Goal: Transaction & Acquisition: Purchase product/service

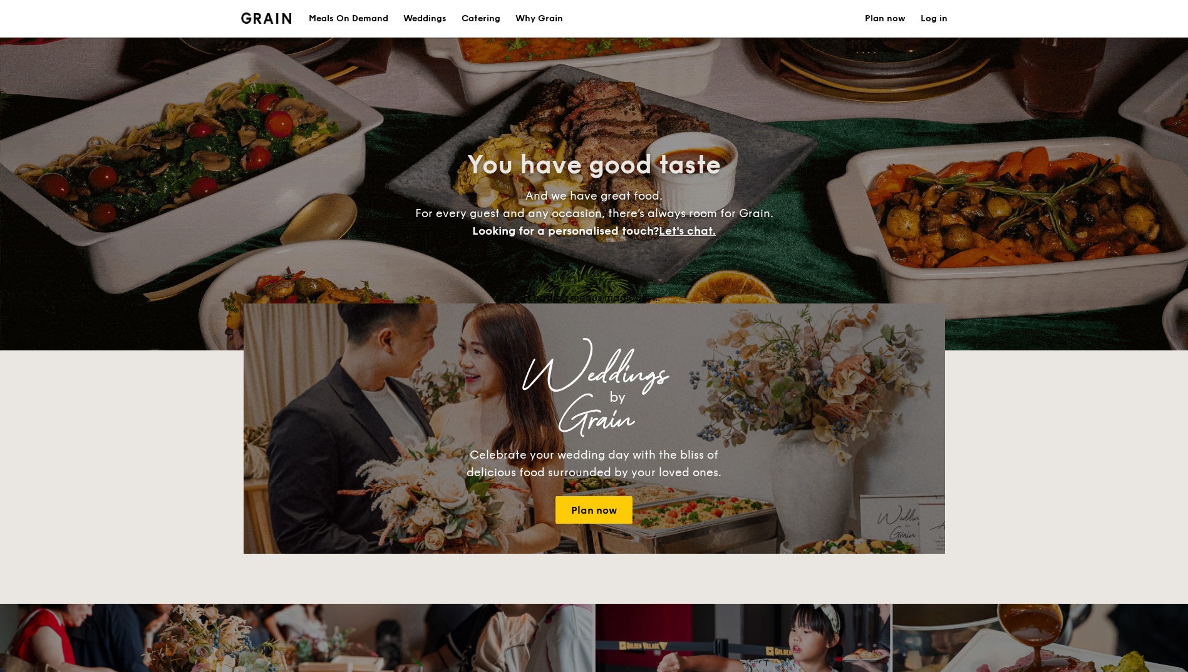
select select
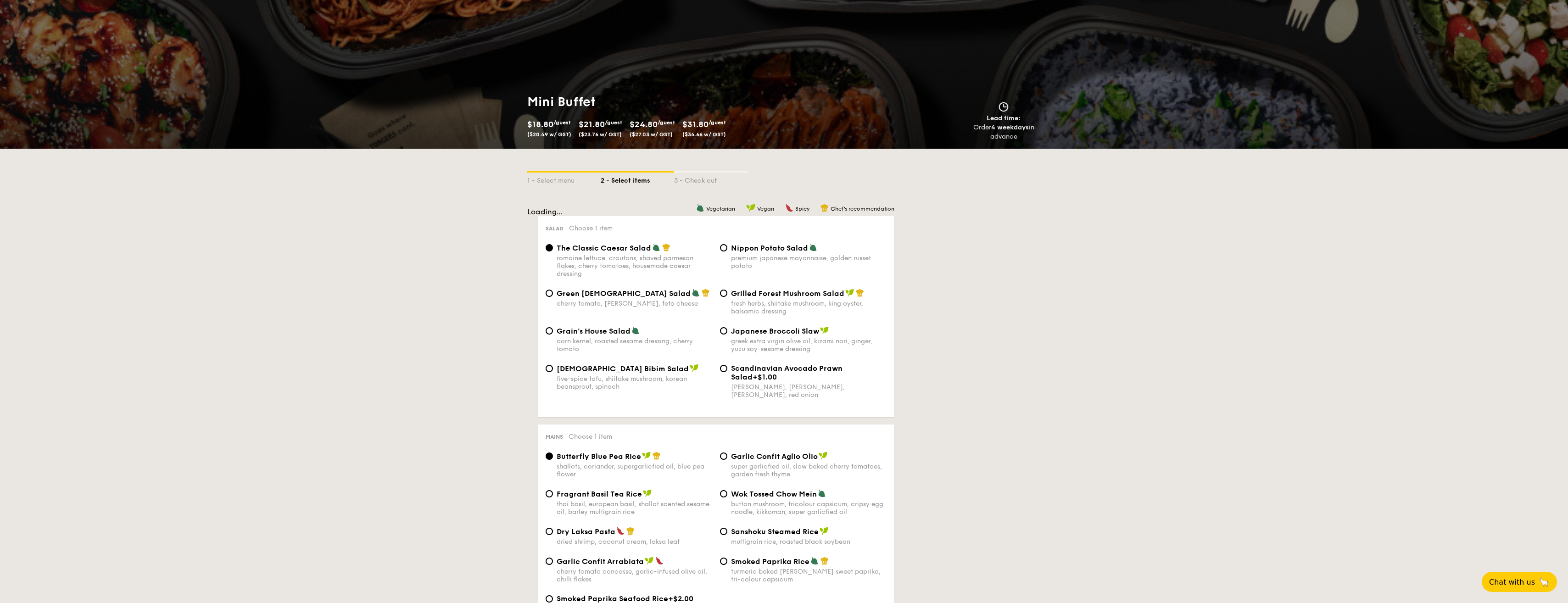
scroll to position [46, 0]
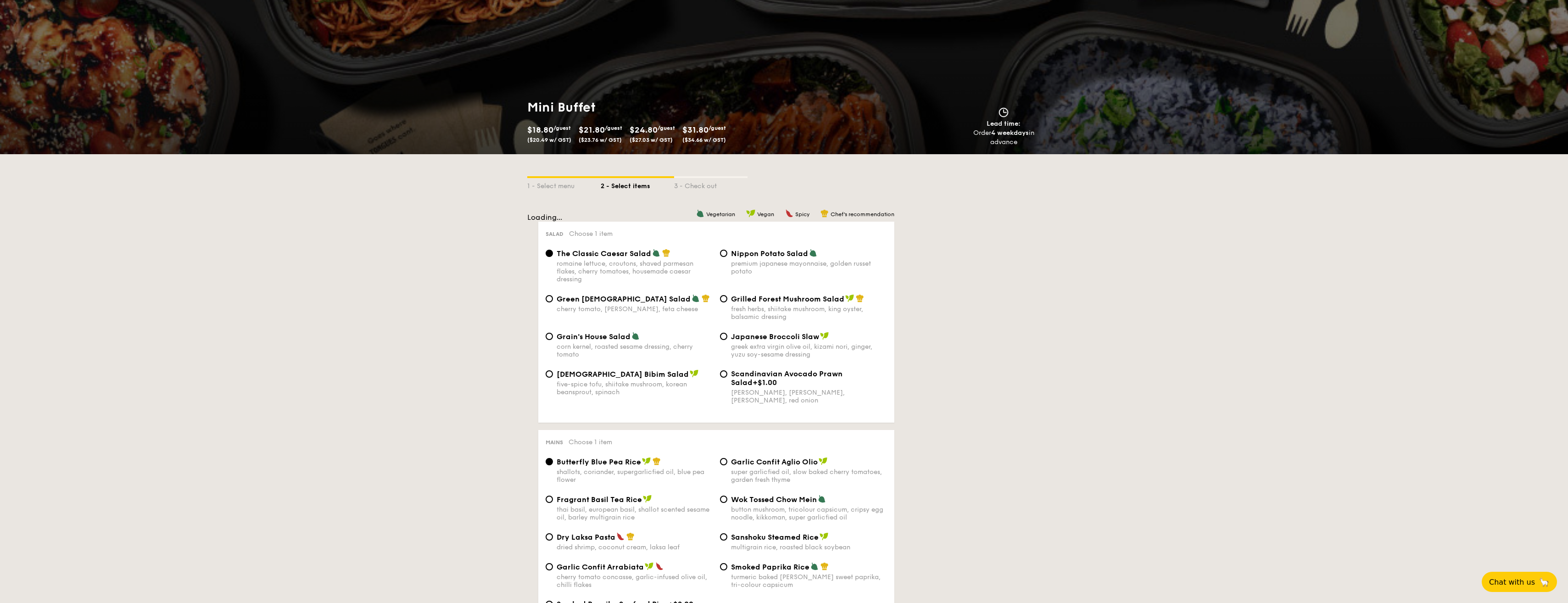
click at [740, 375] on span "Scandinavian Avocado Prawn Salad" at bounding box center [787, 378] width 111 height 18
click at [727, 375] on input "Scandinavian Avocado Prawn Salad +$1.00 virgin mary dressing, dijon mustard, ar…" at bounding box center [724, 374] width 7 height 7
radio input "true"
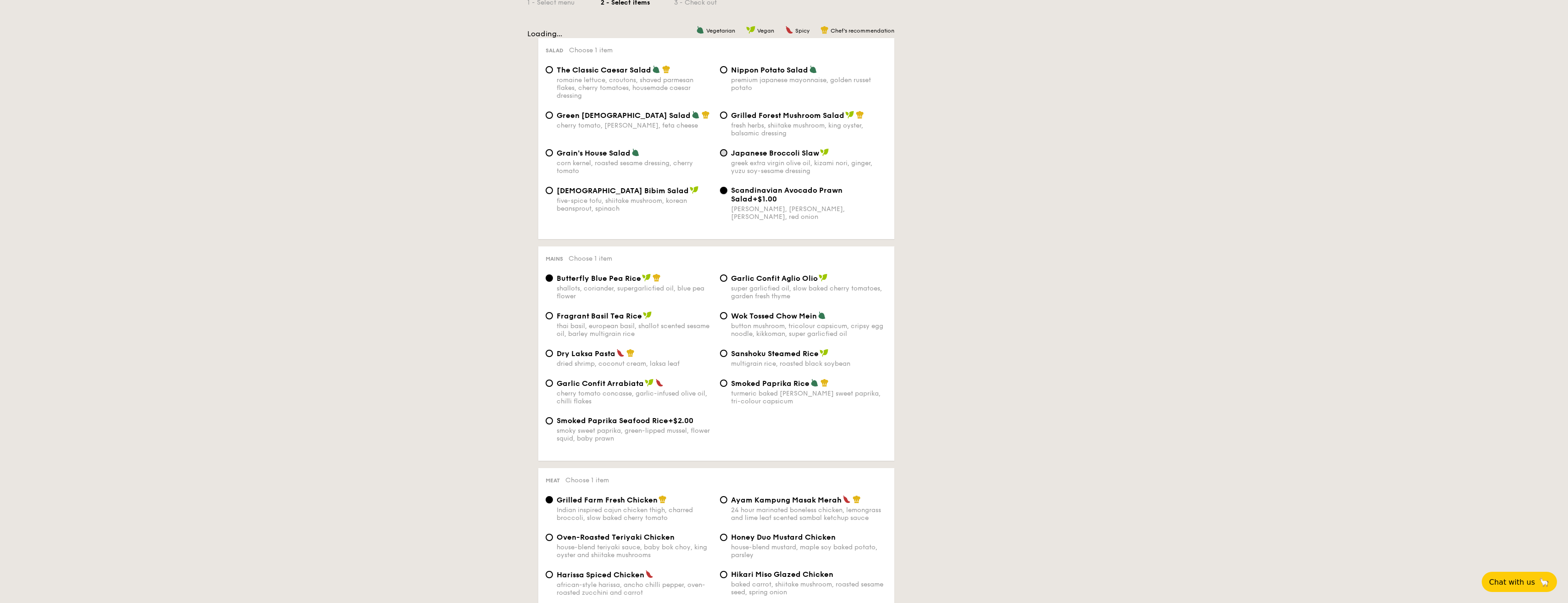
scroll to position [183, 0]
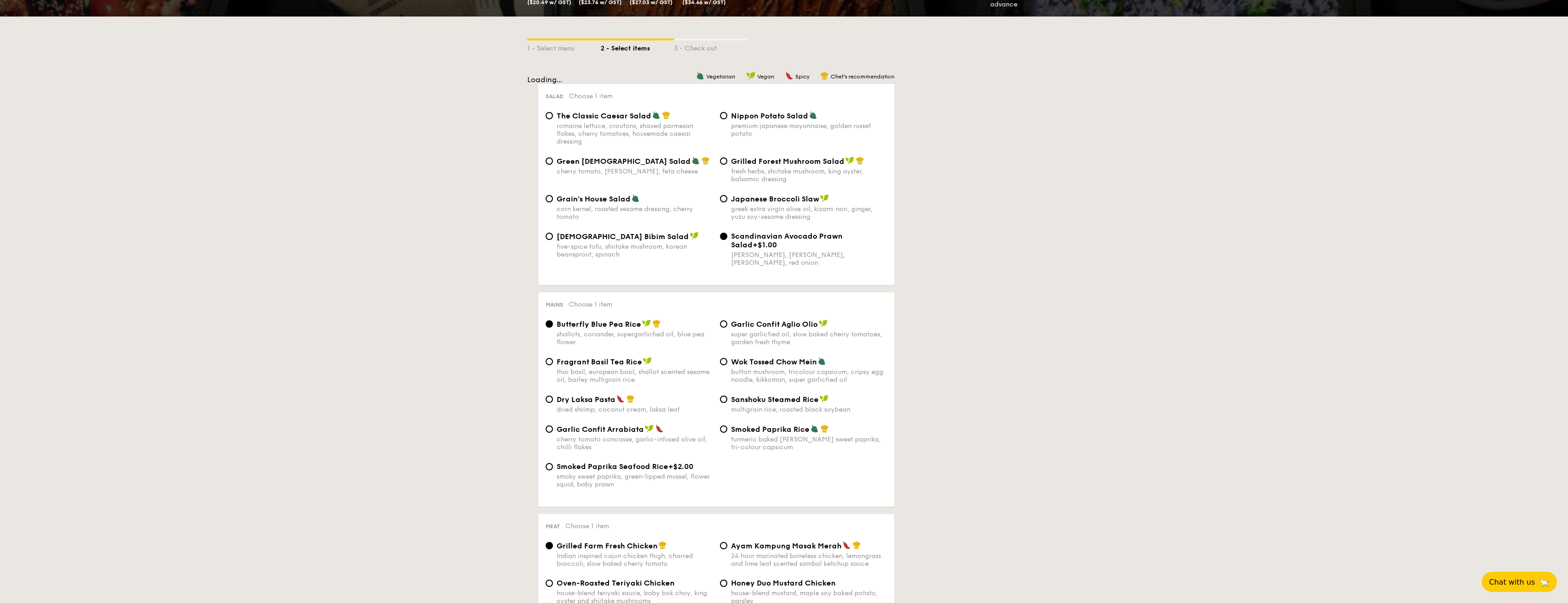
click at [606, 117] on span "The Classic Caesar Salad" at bounding box center [603, 116] width 95 height 9
click at [553, 117] on input "The Classic Caesar Salad romaine lettuce, croutons, shaved parmesan flakes, che…" at bounding box center [549, 116] width 7 height 7
radio input "true"
click at [834, 169] on div "fresh herbs, shiitake mushroom, king oyster, balsamic dressing" at bounding box center [809, 175] width 156 height 15
click at [727, 165] on input "Grilled Forest Mushroom Salad fresh herbs, shiitake mushroom, king oyster, bals…" at bounding box center [724, 161] width 7 height 7
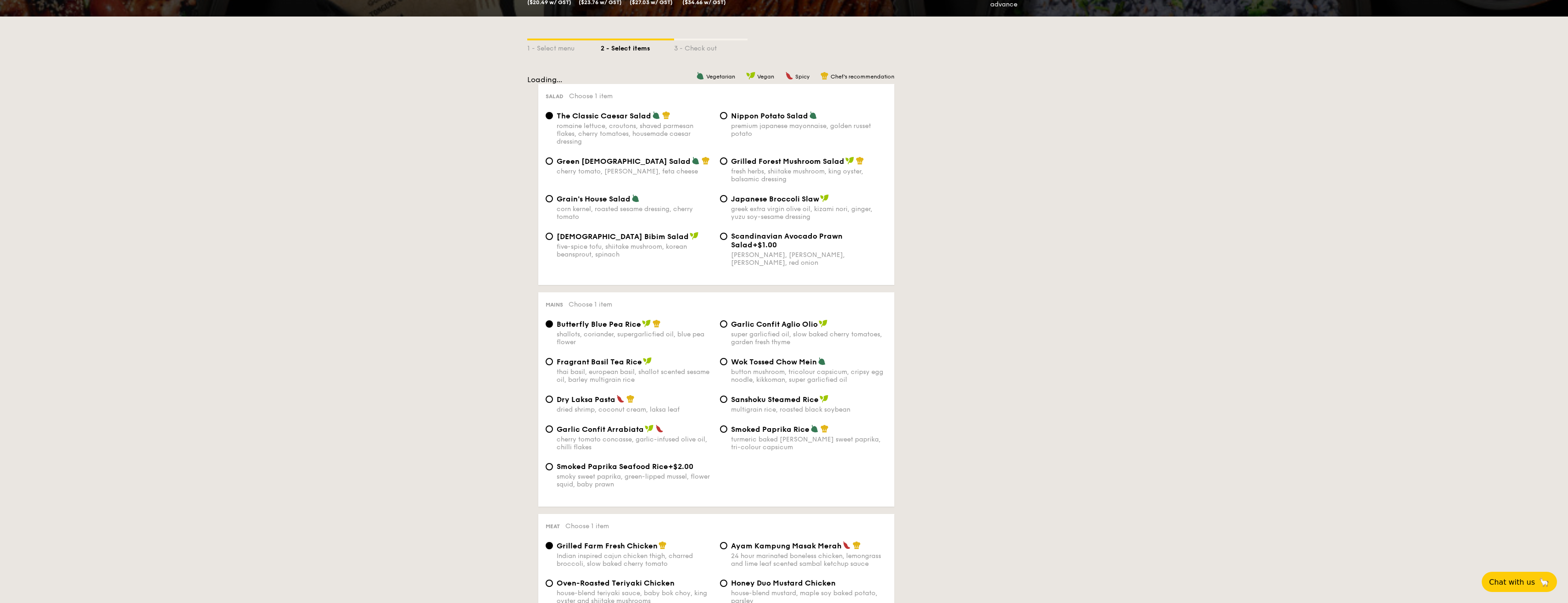
radio input "true"
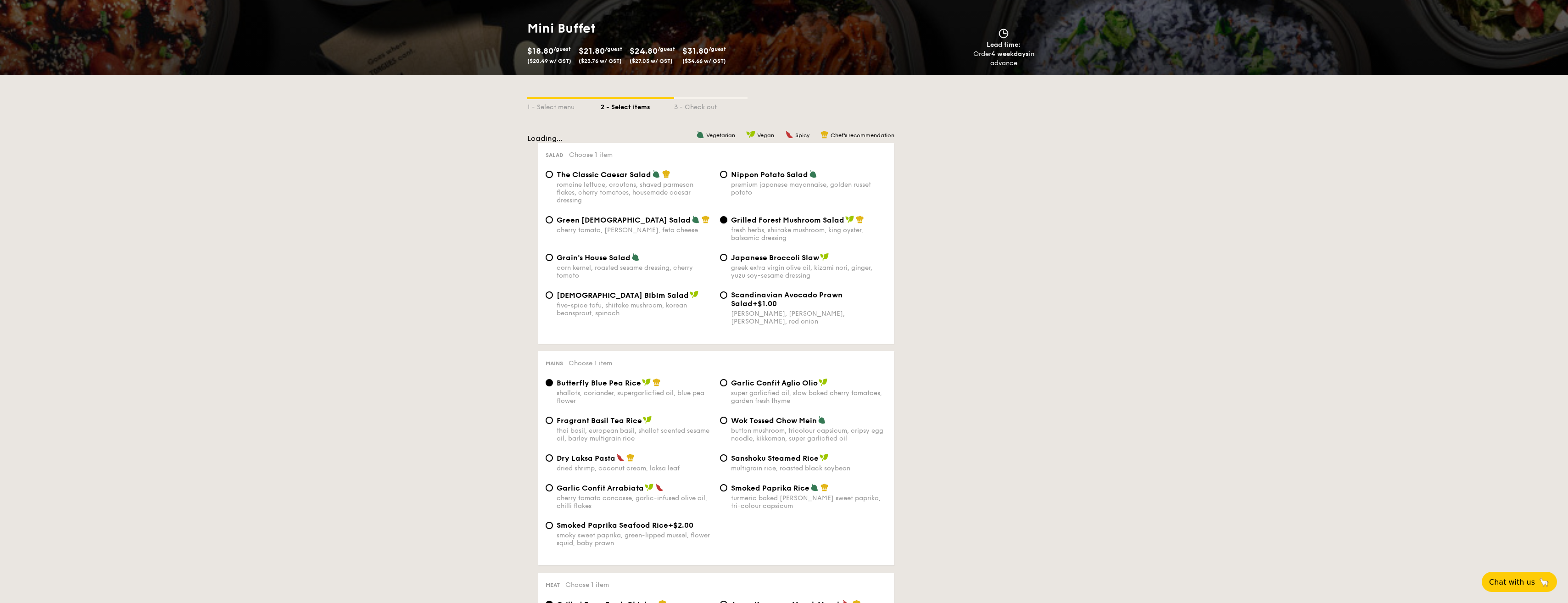
scroll to position [76, 0]
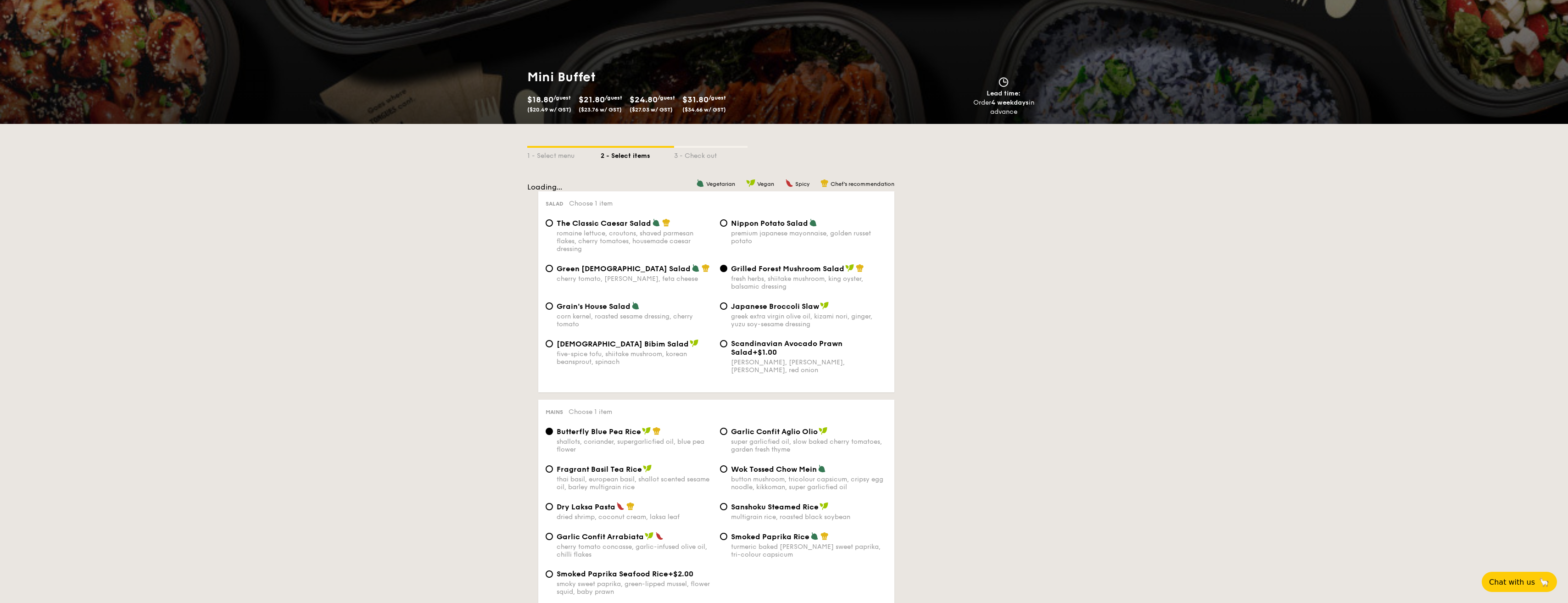
click at [627, 226] on span "The Classic Caesar Salad" at bounding box center [603, 223] width 95 height 9
click at [553, 226] on input "The Classic Caesar Salad romaine lettuce, croutons, shaved parmesan flakes, che…" at bounding box center [549, 223] width 7 height 7
radio input "true"
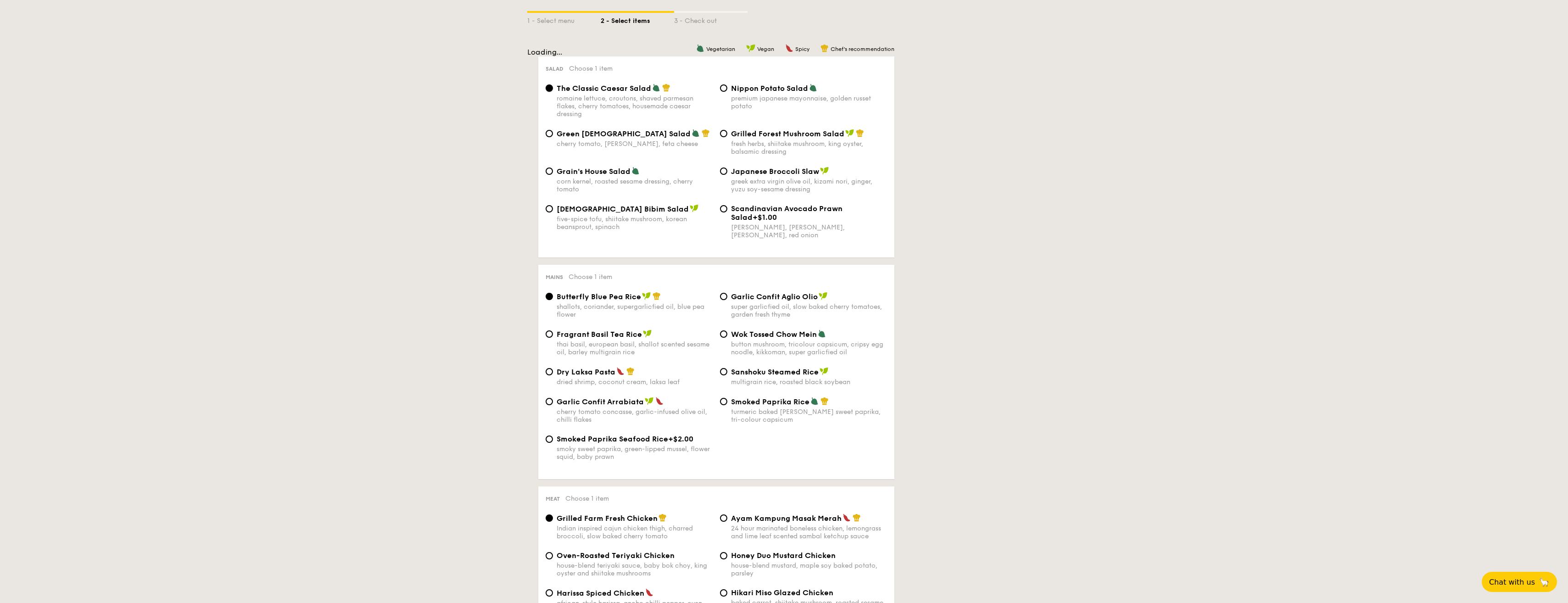
scroll to position [229, 0]
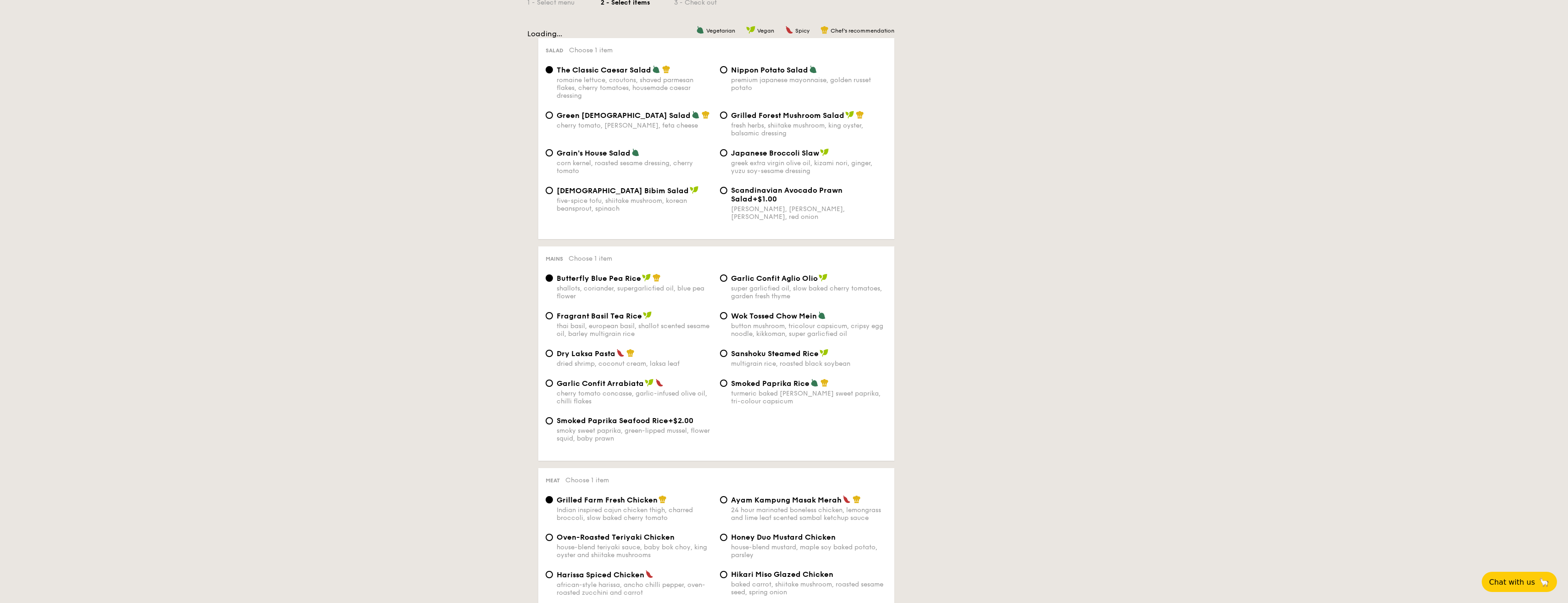
click at [781, 281] on span "Garlic Confit Aglio Olio" at bounding box center [774, 278] width 87 height 9
click at [727, 281] on input "Garlic Confit Aglio Olio super garlicfied oil, slow baked cherry tomatoes, gard…" at bounding box center [724, 278] width 7 height 7
radio input "true"
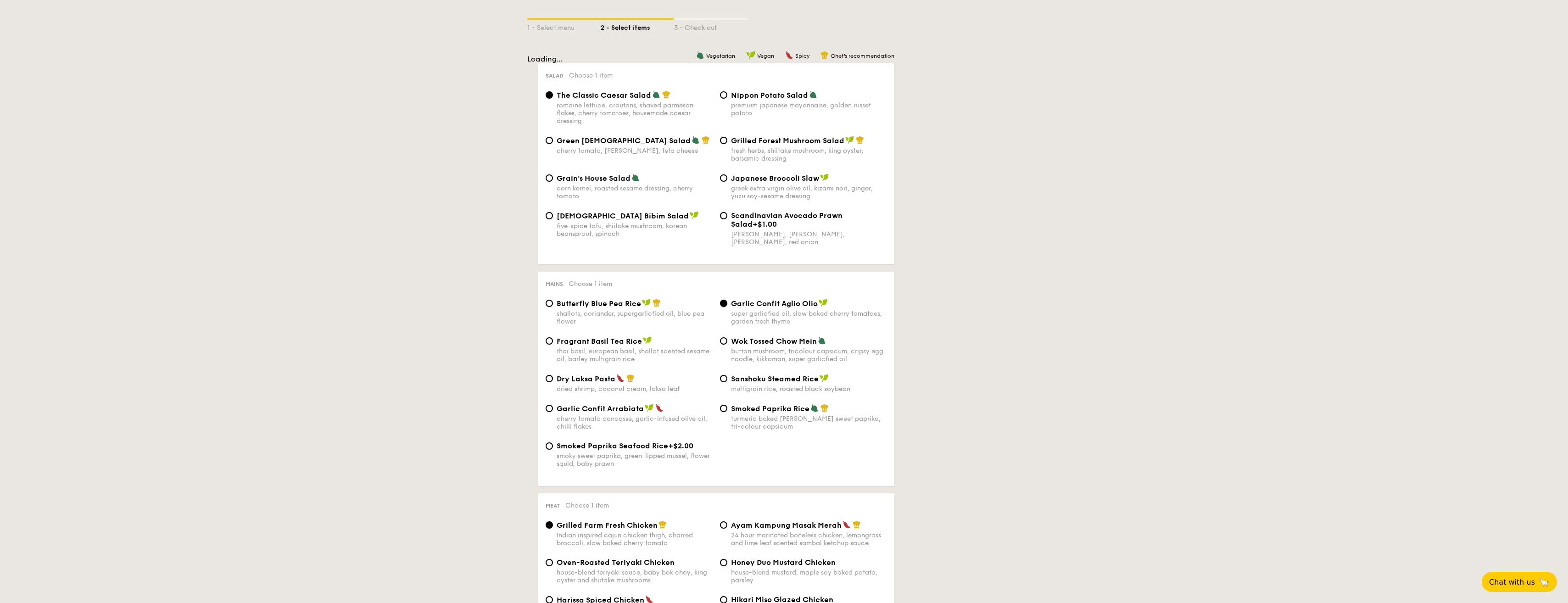
scroll to position [321, 0]
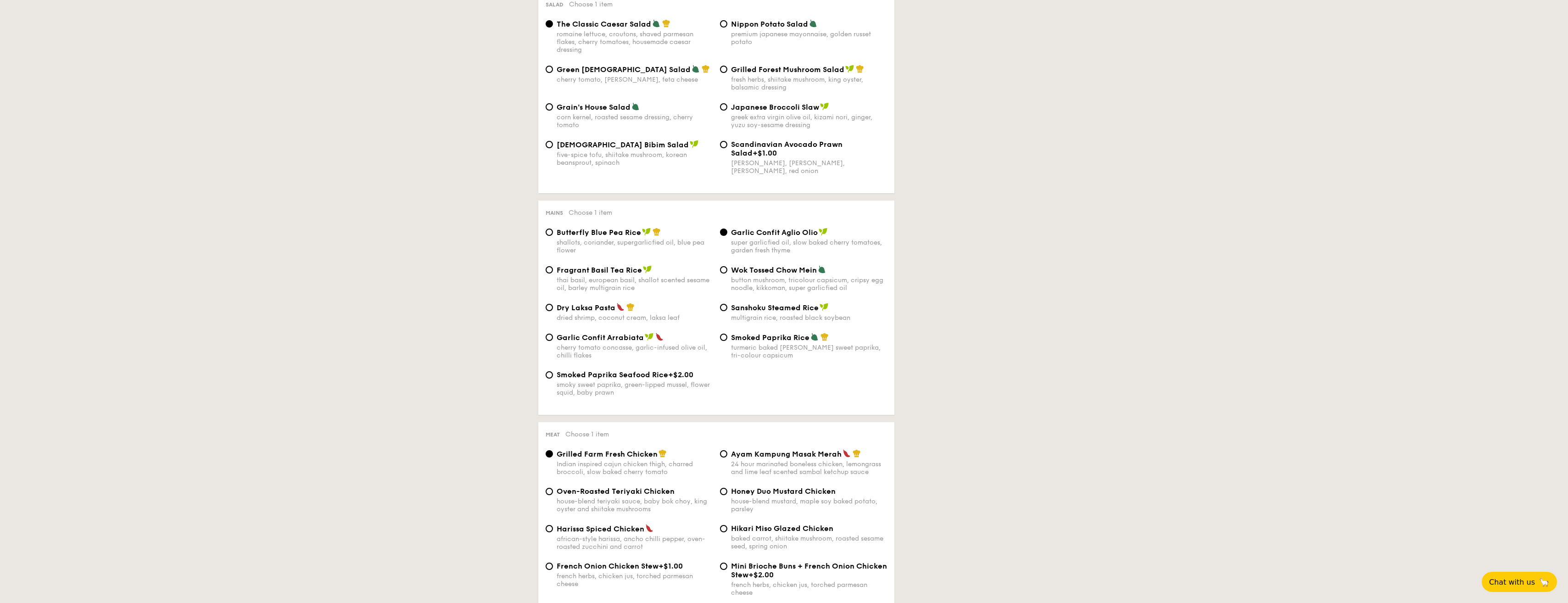
click at [663, 310] on div "Dry Laksa Pasta" at bounding box center [634, 307] width 156 height 10
click at [553, 310] on input "Dry Laksa Pasta dried shrimp, coconut cream, laksa leaf" at bounding box center [549, 307] width 7 height 7
radio input "true"
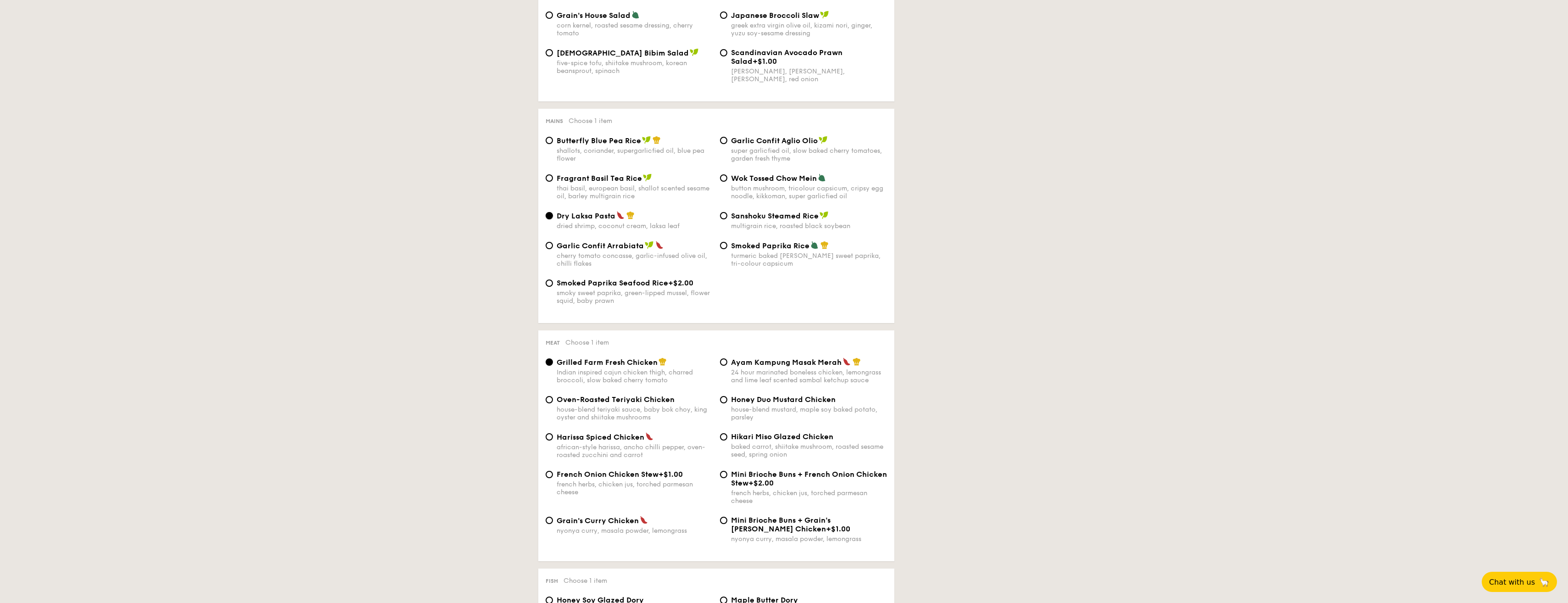
scroll to position [413, 0]
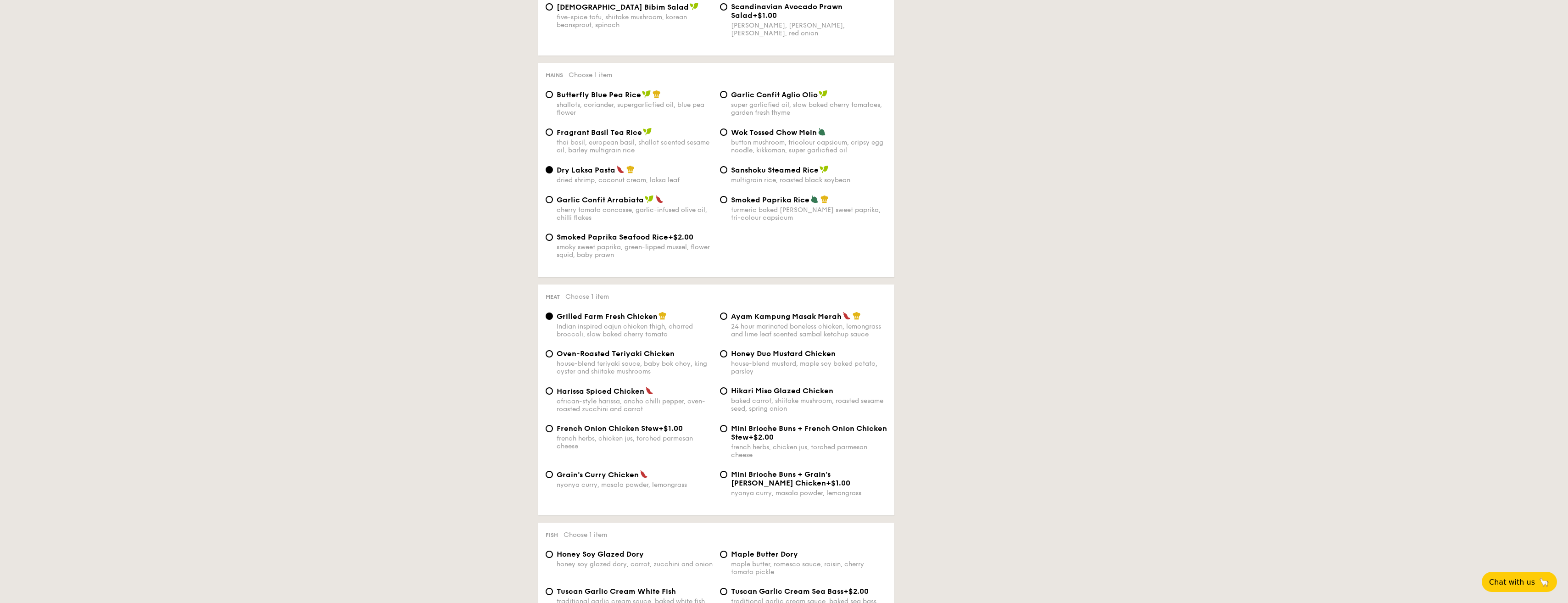
click at [682, 478] on div "Grain's Curry Chicken" at bounding box center [634, 474] width 156 height 10
click at [553, 478] on input "Grain's Curry Chicken nyonya curry, masala powder, lemongrass" at bounding box center [549, 474] width 7 height 7
radio input "true"
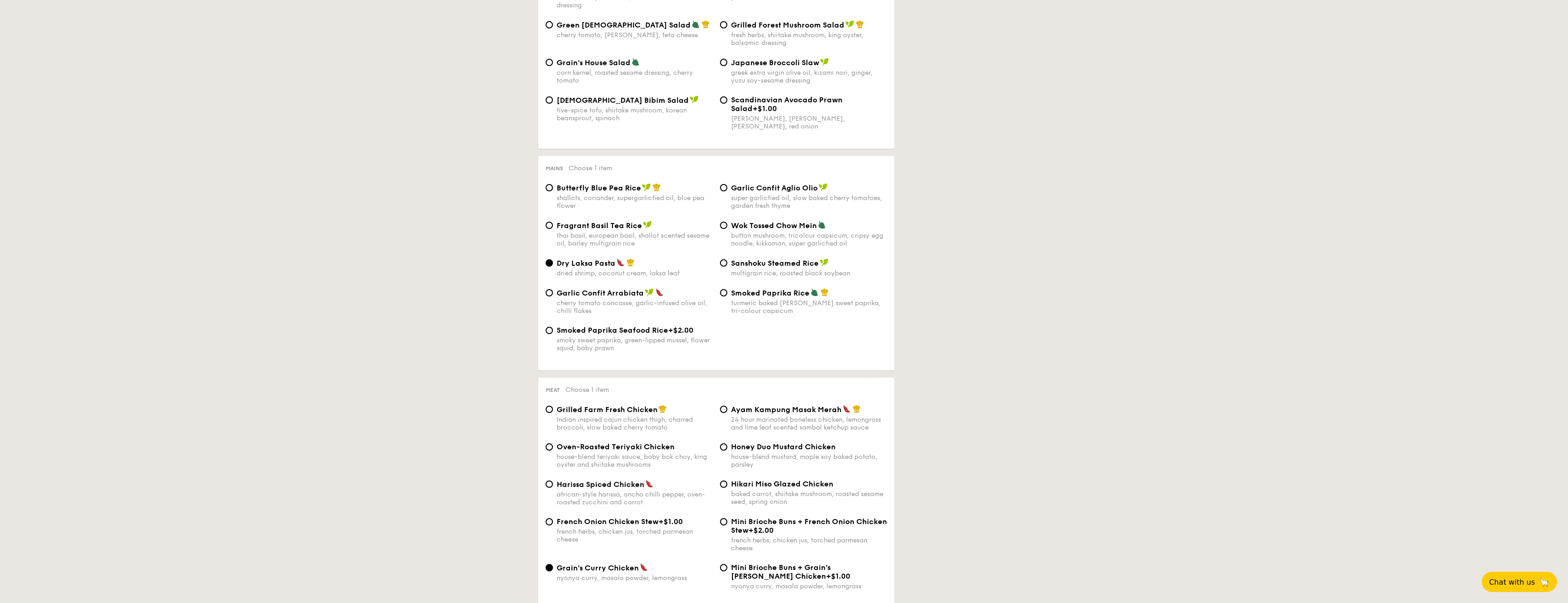
scroll to position [275, 0]
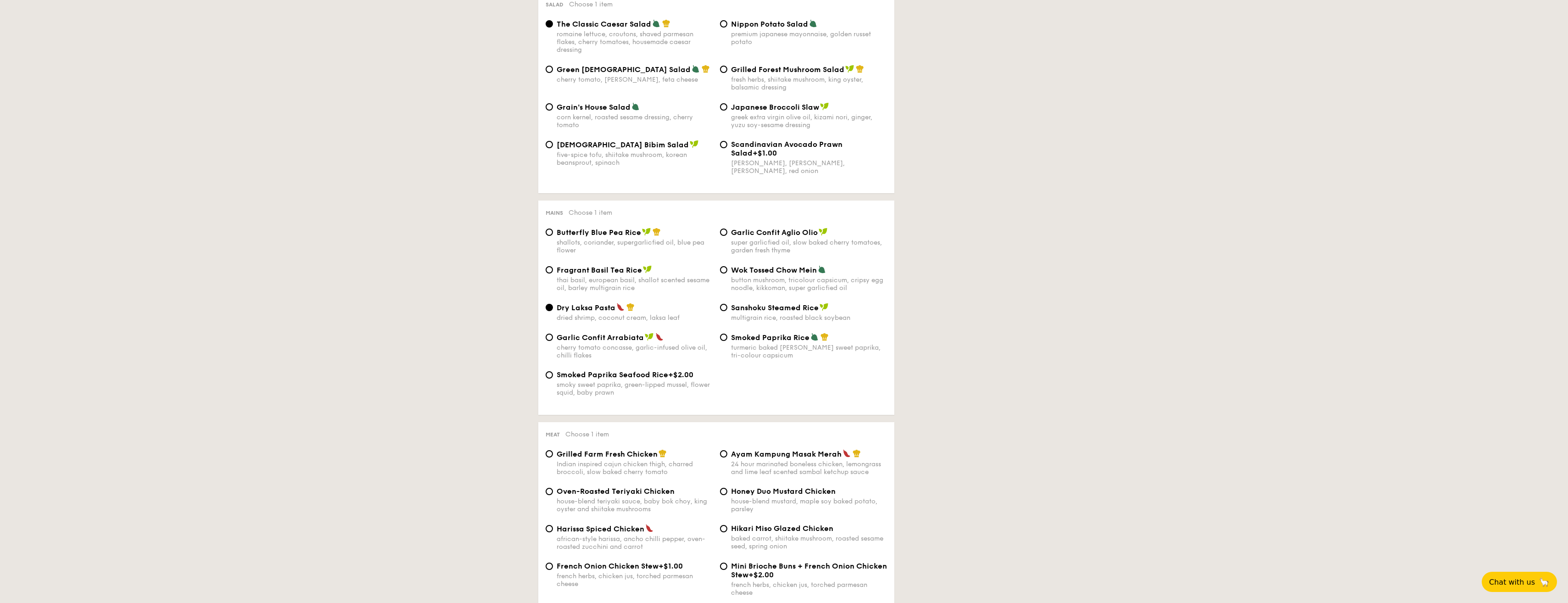
click at [776, 273] on span "Wok Tossed Chow Mein" at bounding box center [773, 270] width 86 height 9
click at [727, 273] on input "Wok Tossed Chow Mein button mushroom, tricolour capsicum, cripsy egg noodle, ki…" at bounding box center [724, 270] width 7 height 7
radio input "true"
click at [593, 243] on div "shallots, coriander, supergarlicfied oil, blue pea flower" at bounding box center [634, 246] width 156 height 15
click at [553, 236] on input "Butterfly Blue Pea Rice shallots, coriander, supergarlicfied oil, blue pea flow…" at bounding box center [549, 232] width 7 height 7
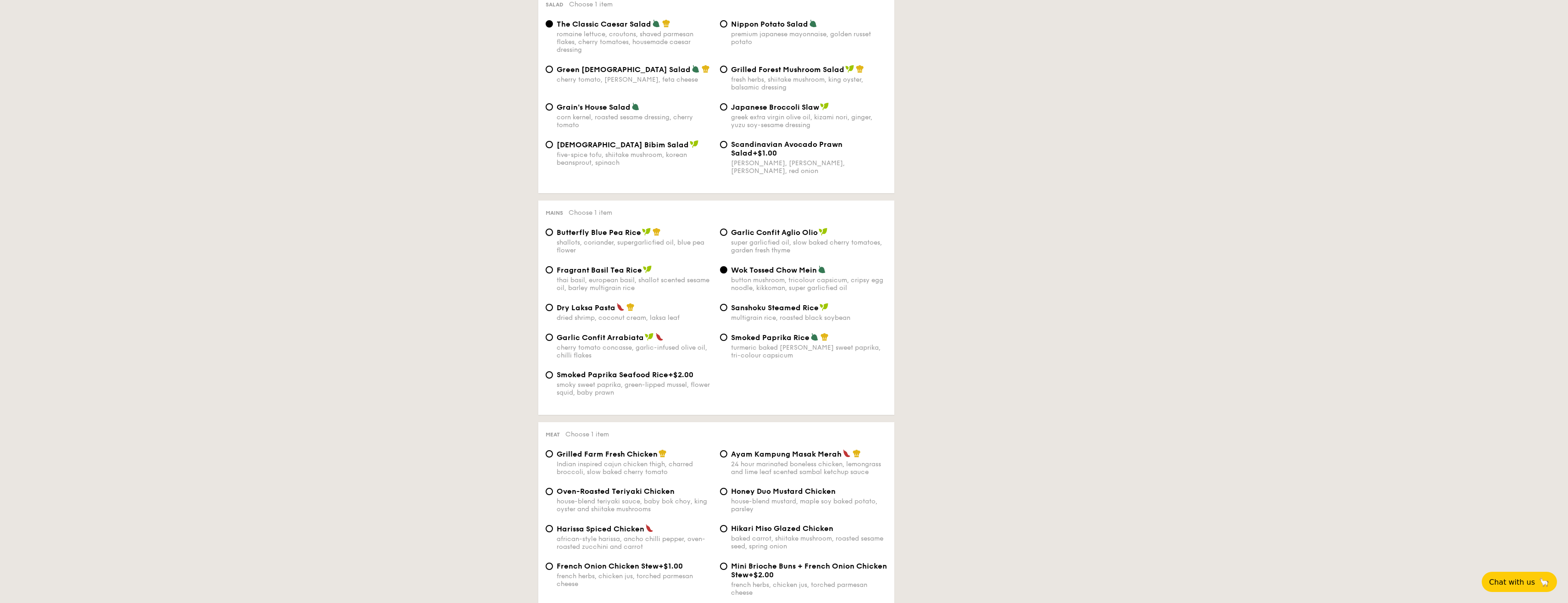
radio input "true"
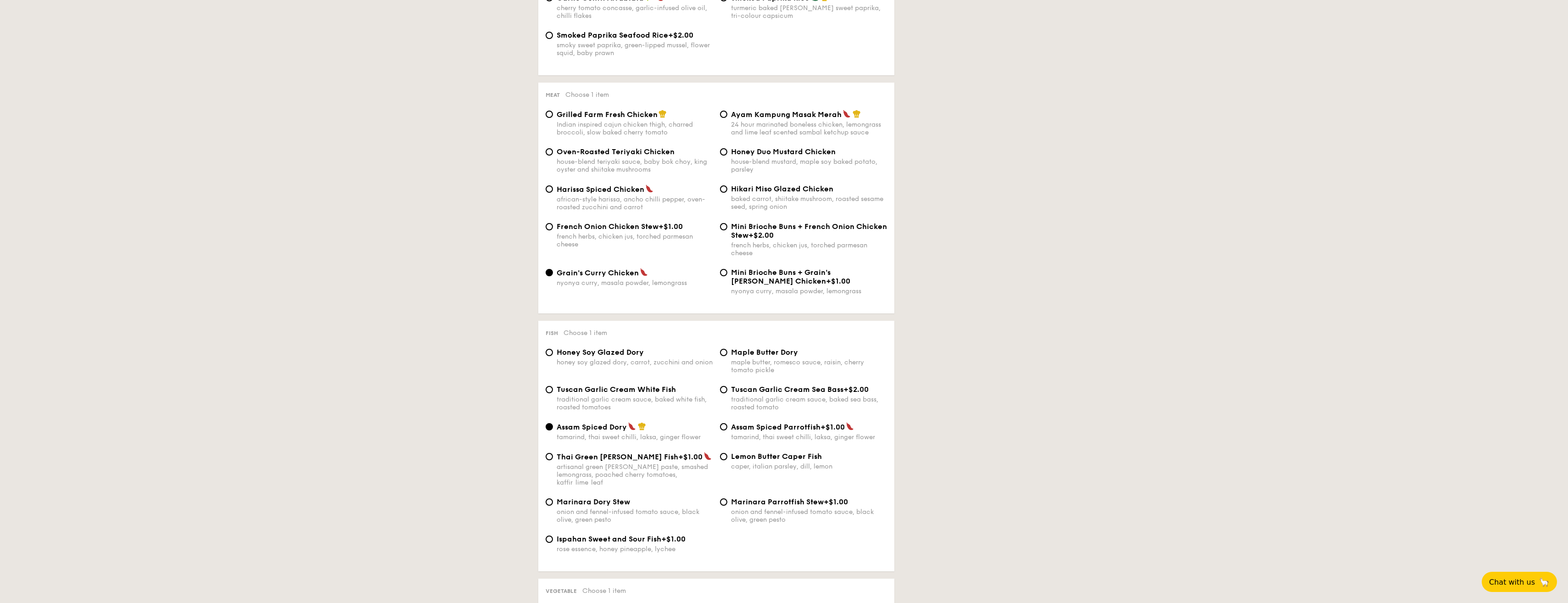
scroll to position [642, 0]
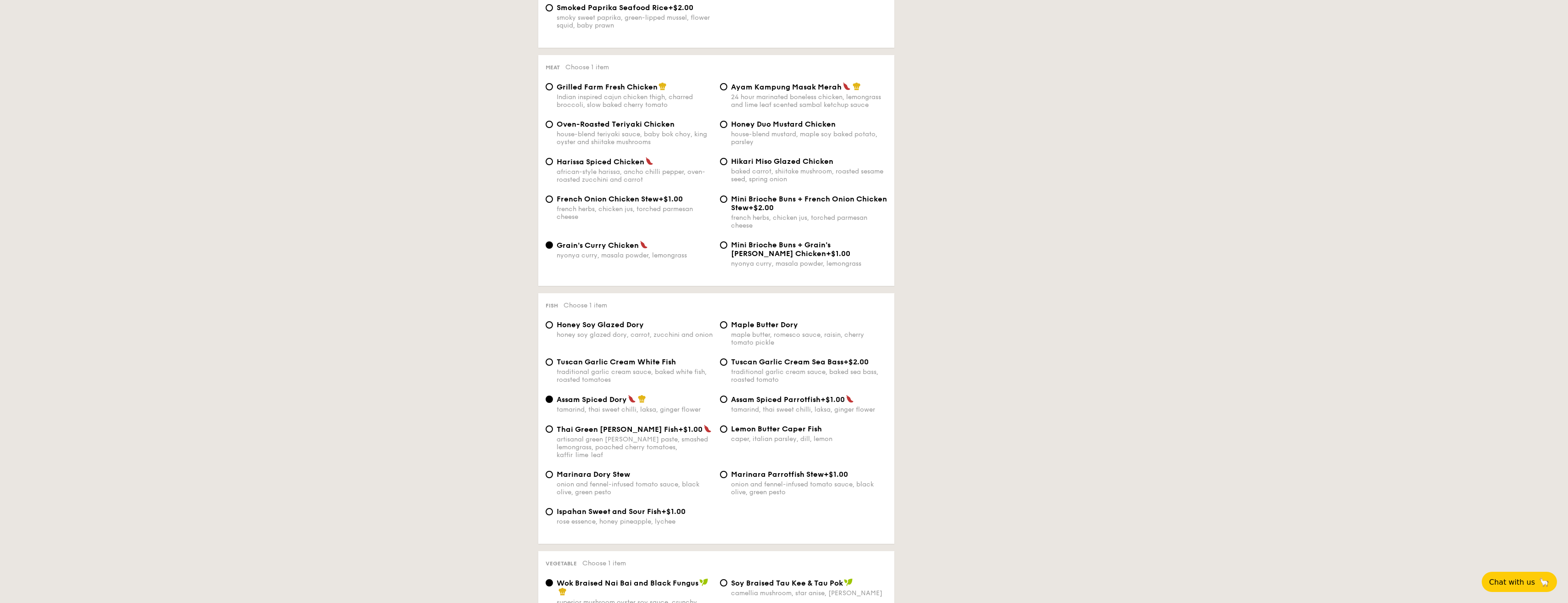
click at [700, 336] on div "honey soy glazed dory, carrot, zucchini and onion" at bounding box center [634, 334] width 156 height 8
click at [553, 328] on input "Honey Soy Glazed Dory honey soy glazed dory, carrot, zucchini and onion" at bounding box center [549, 325] width 7 height 7
radio input "true"
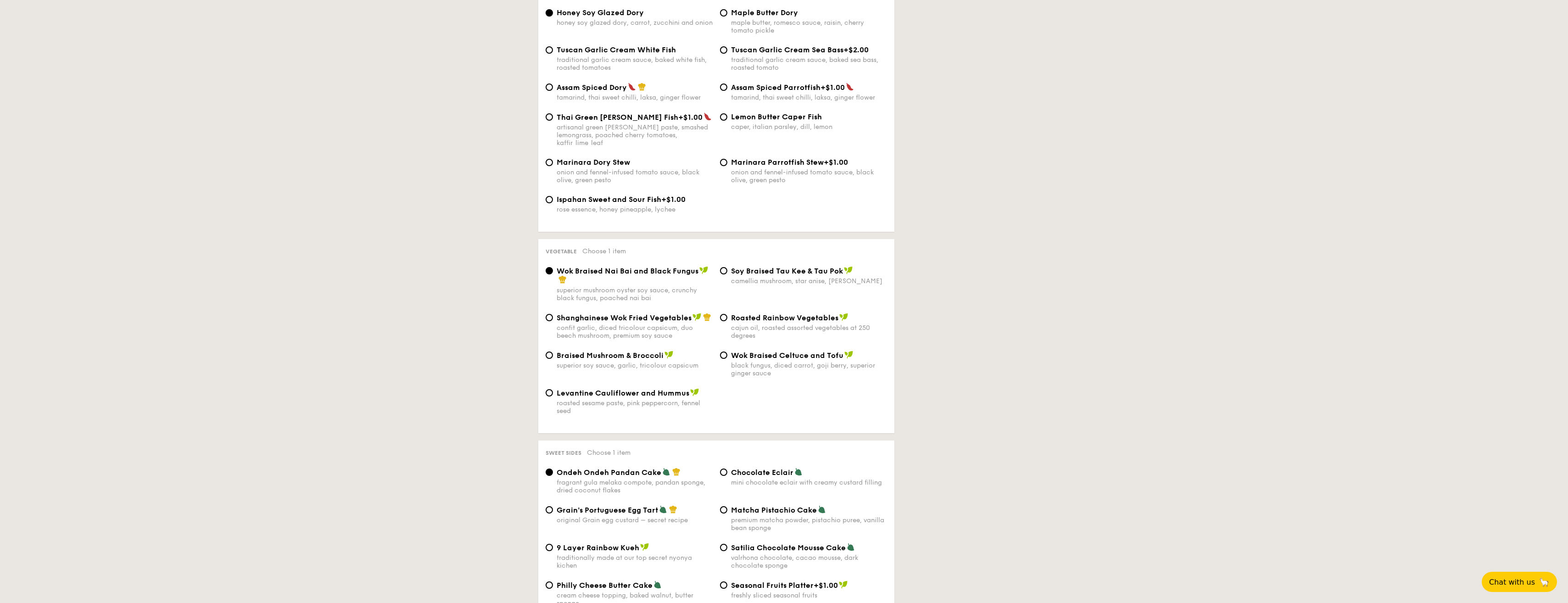
scroll to position [963, 0]
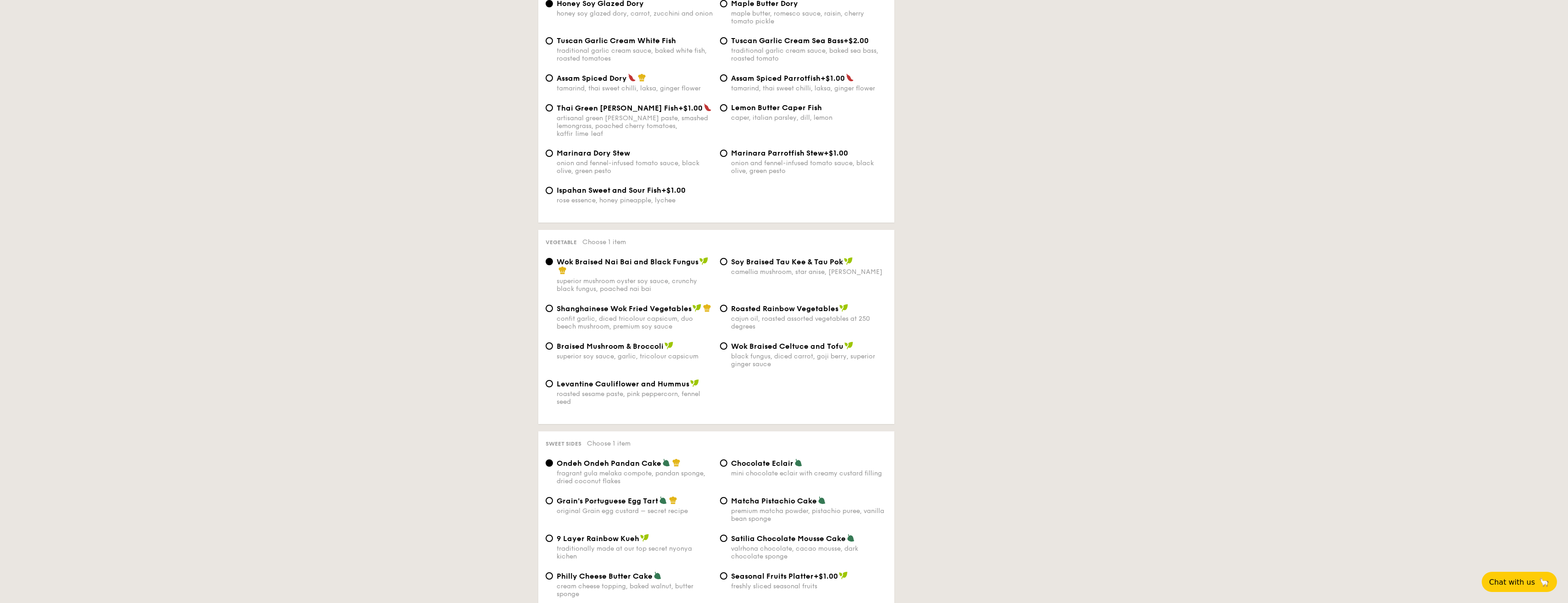
click at [646, 341] on span "Braised Mushroom & Broccoli" at bounding box center [610, 346] width 107 height 9
click at [553, 342] on input "Braised Mushroom & Broccoli superior soy sauce, garlic, tricolour capsicum" at bounding box center [549, 346] width 7 height 7
radio input "true"
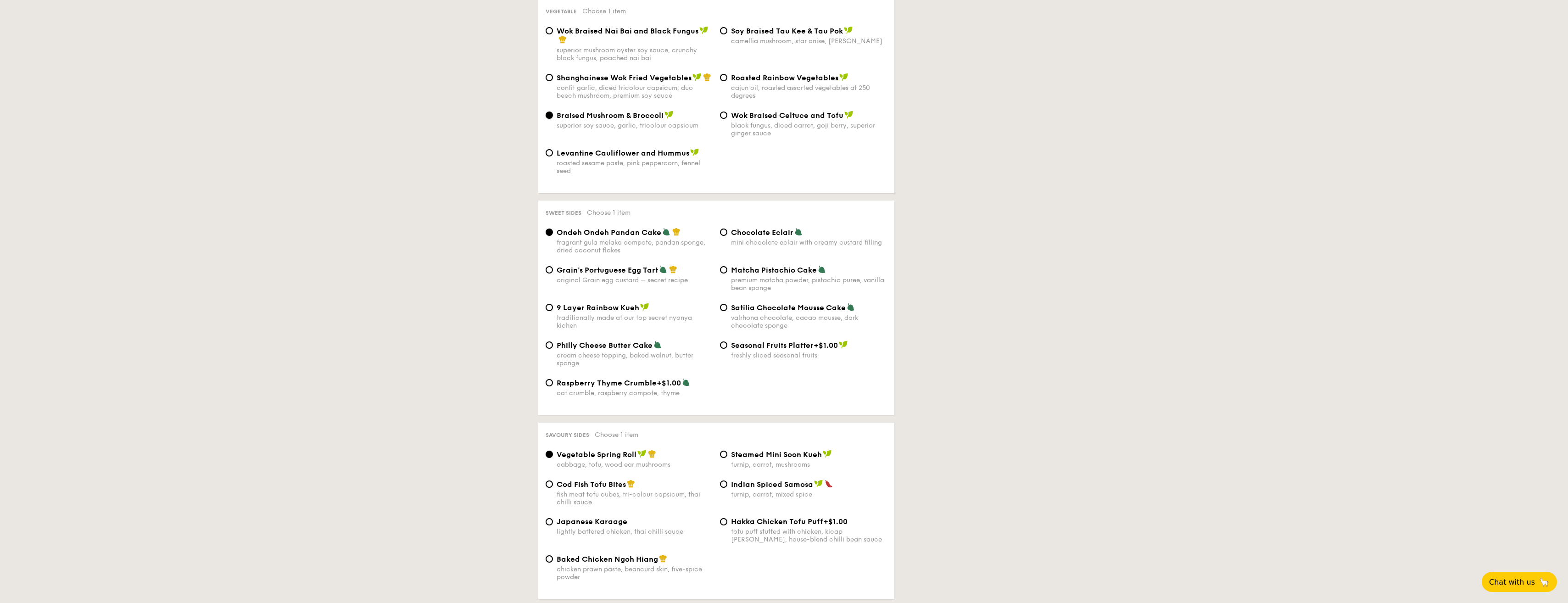
scroll to position [1238, 0]
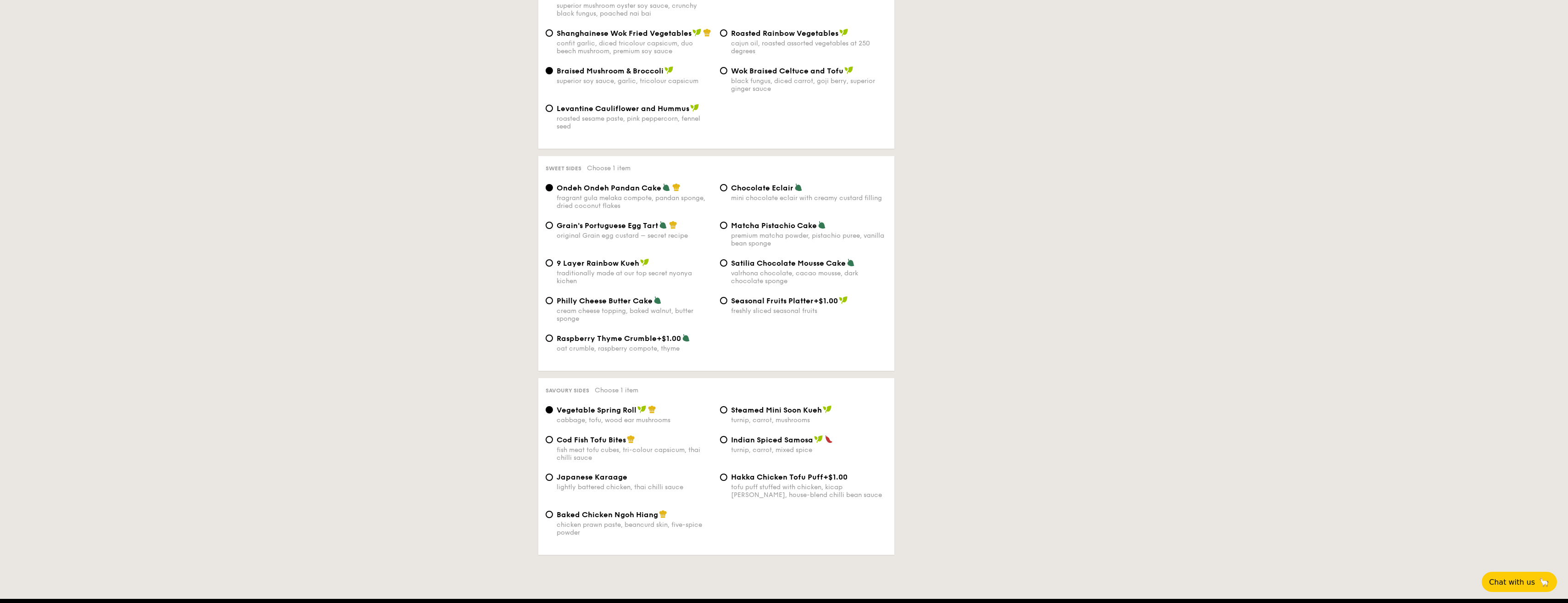
click at [591, 232] on div "original Grain egg custard – secret recipe" at bounding box center [634, 235] width 156 height 8
click at [553, 229] on input "Grain's Portuguese Egg Tart original Grain egg custard – secret recipe" at bounding box center [549, 225] width 7 height 7
radio input "true"
click at [613, 194] on div "fragrant gula melaka compote, pandan sponge, dried coconut flakes" at bounding box center [634, 201] width 156 height 15
click at [553, 191] on input "Ondeh Ondeh Pandan Cake fragrant gula melaka compote, pandan sponge, dried coco…" at bounding box center [549, 188] width 7 height 7
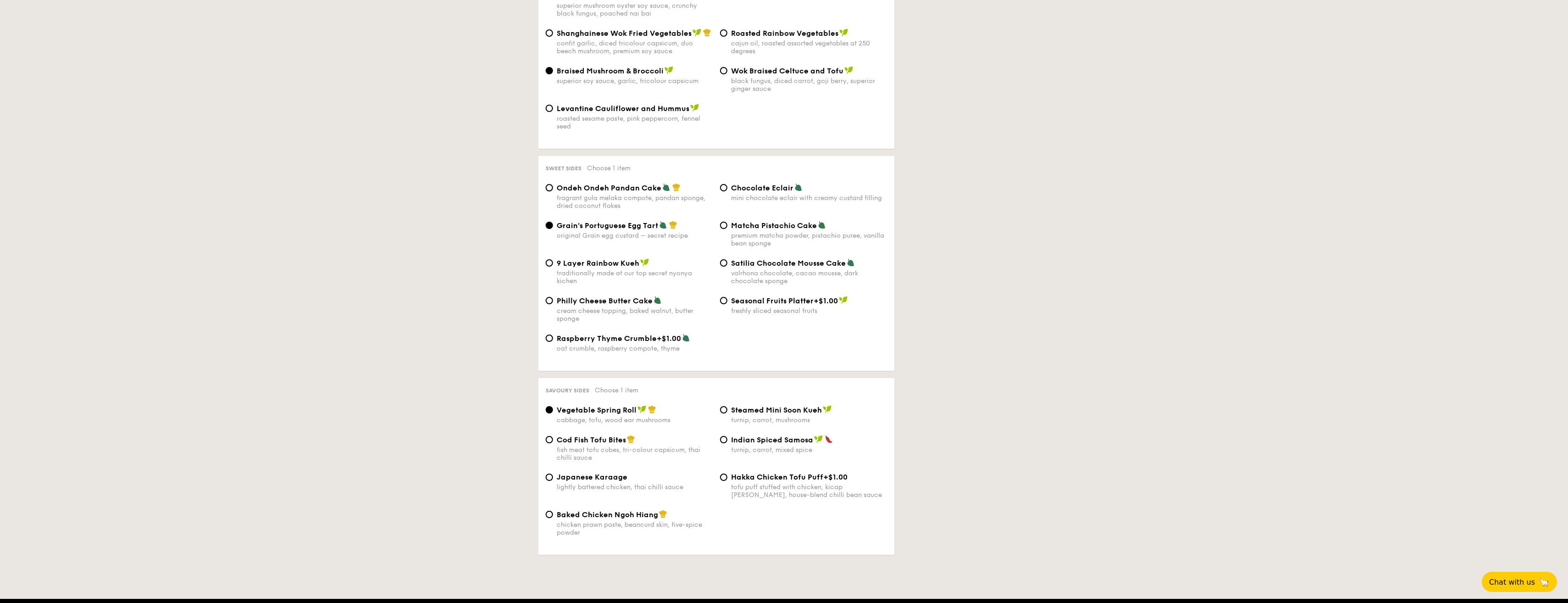
radio input "true"
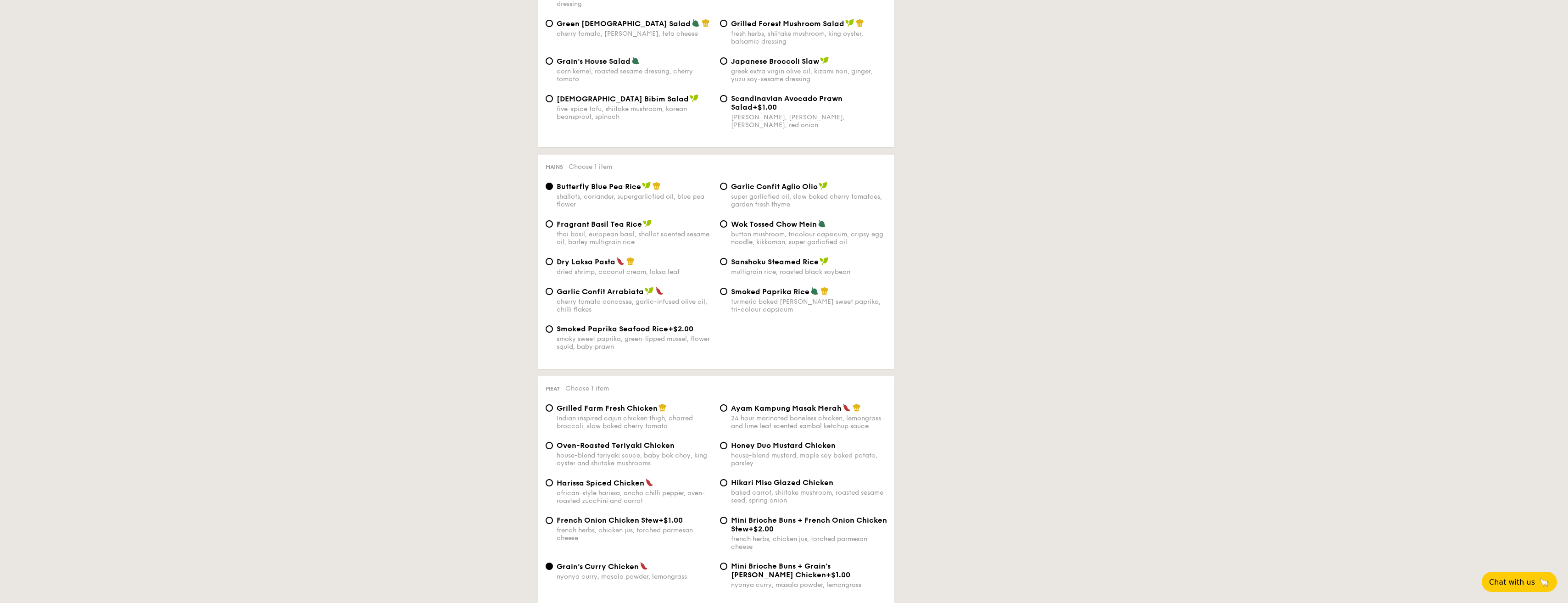
scroll to position [92, 0]
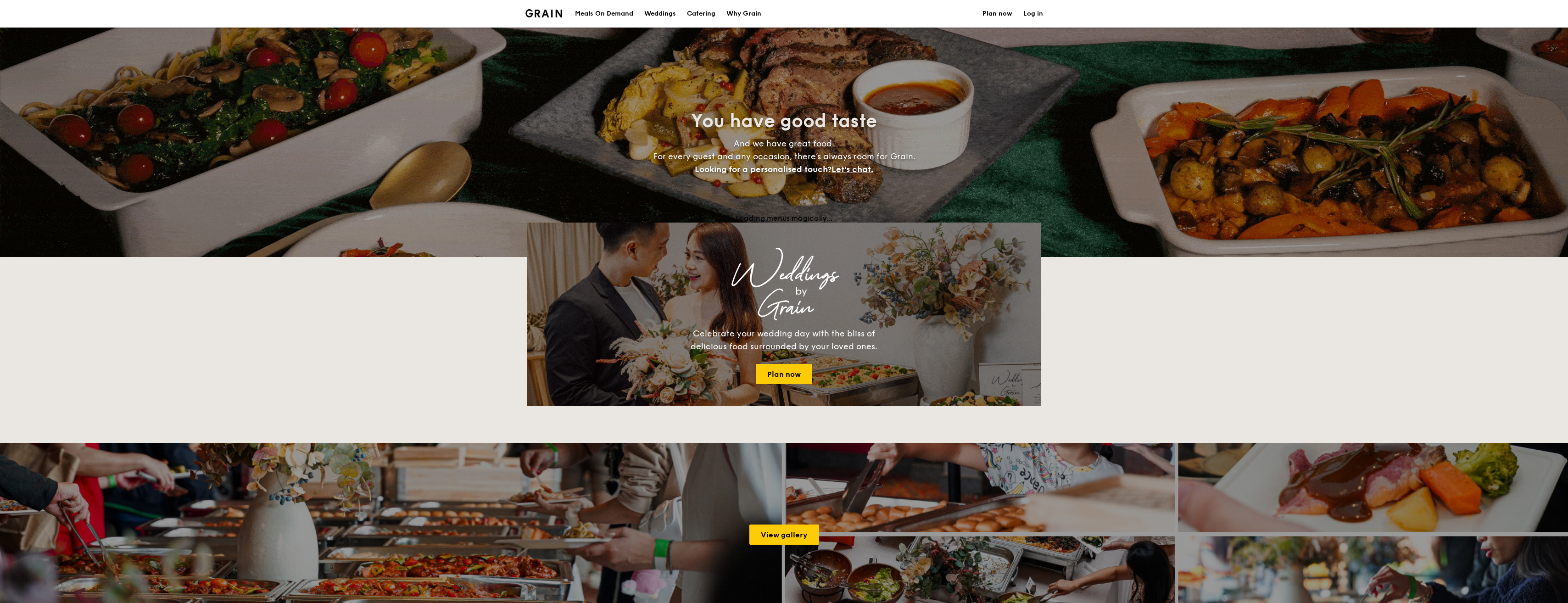
select select
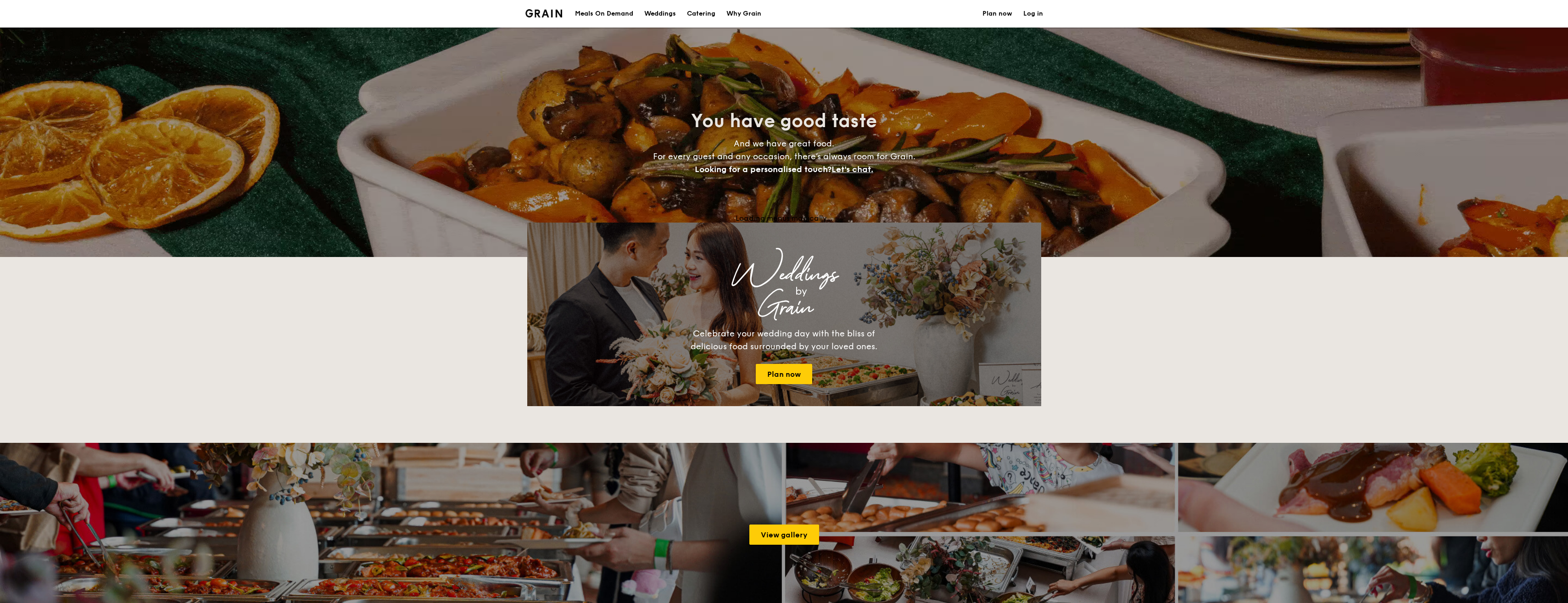
click at [699, 15] on h1 "Catering" at bounding box center [701, 14] width 29 height 28
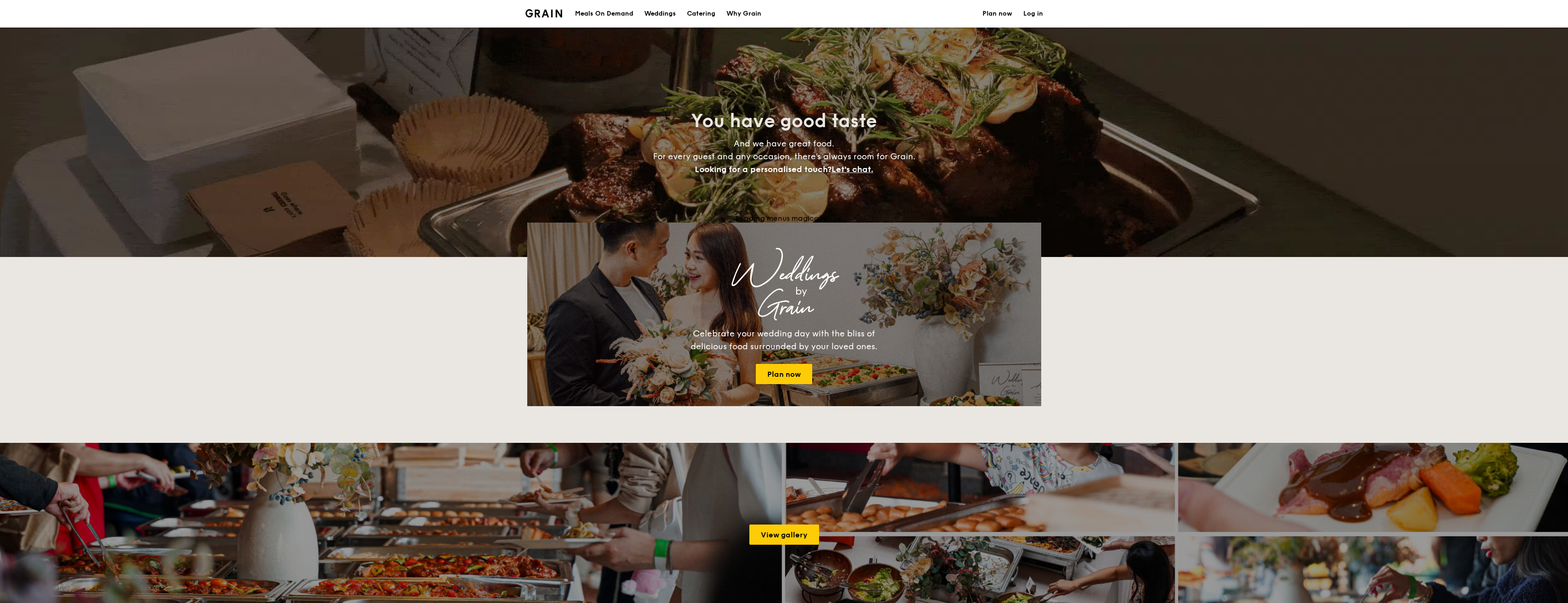
click at [699, 15] on h1 "Catering" at bounding box center [701, 14] width 29 height 28
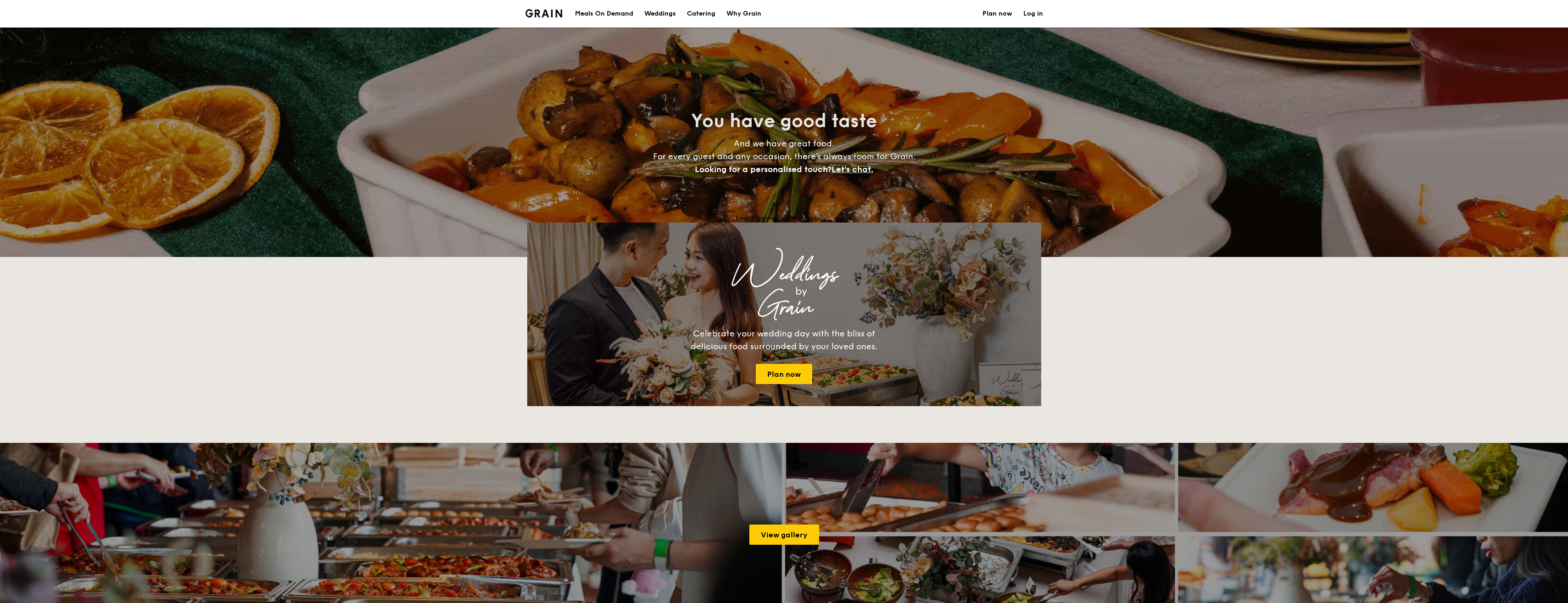
click at [704, 10] on h1 "Catering" at bounding box center [701, 14] width 29 height 28
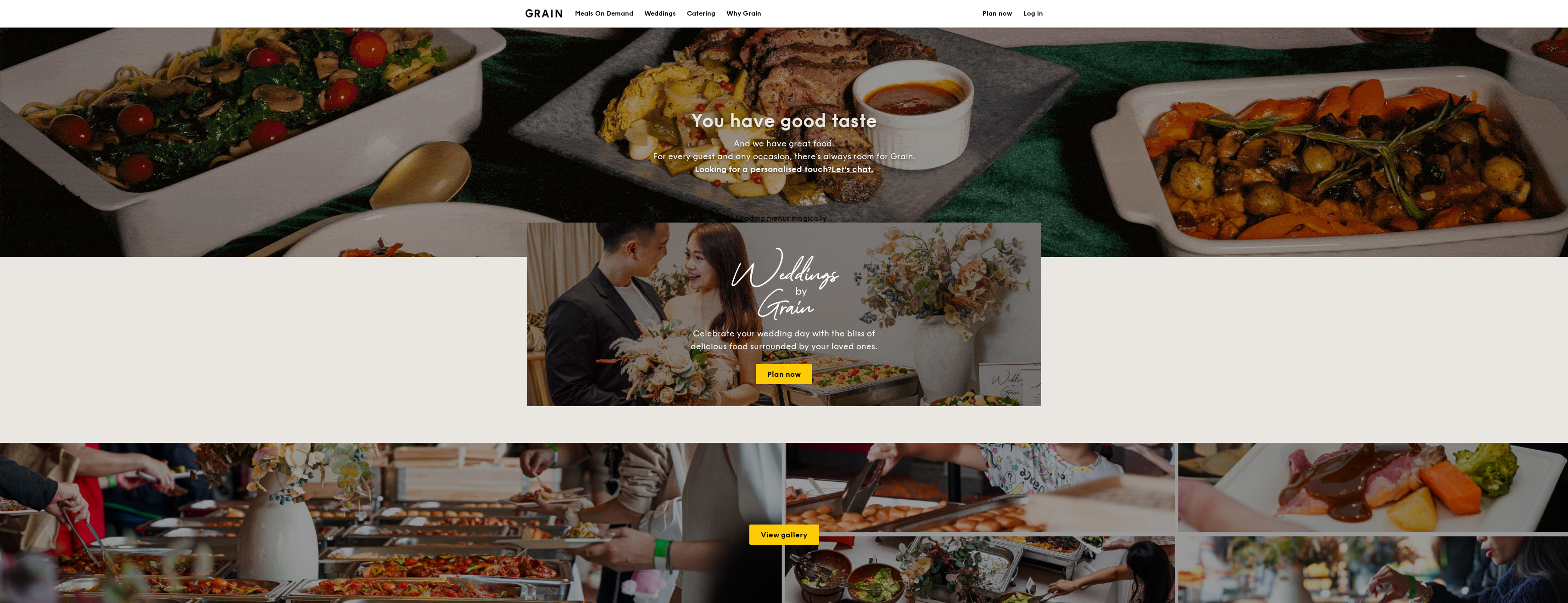
click at [708, 14] on h1 "Catering" at bounding box center [701, 14] width 29 height 28
click at [663, 12] on div "Weddings" at bounding box center [660, 14] width 32 height 28
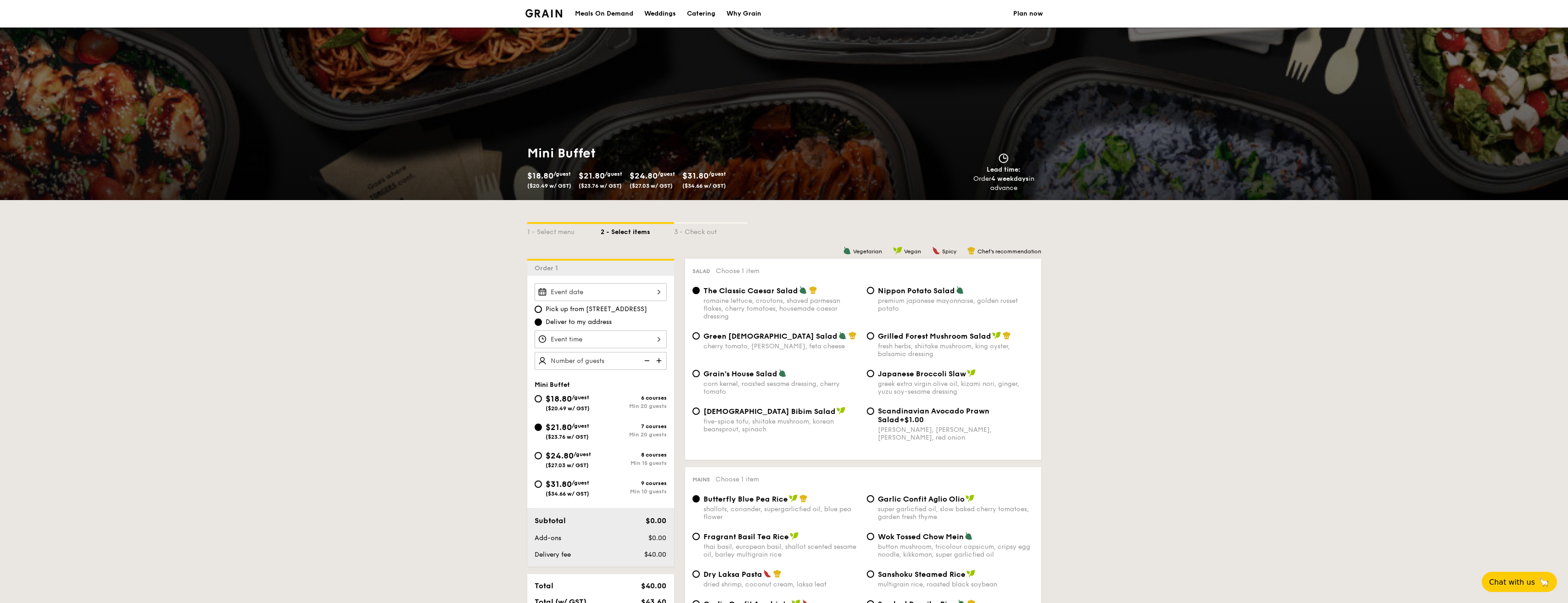
click at [627, 289] on div at bounding box center [600, 292] width 132 height 18
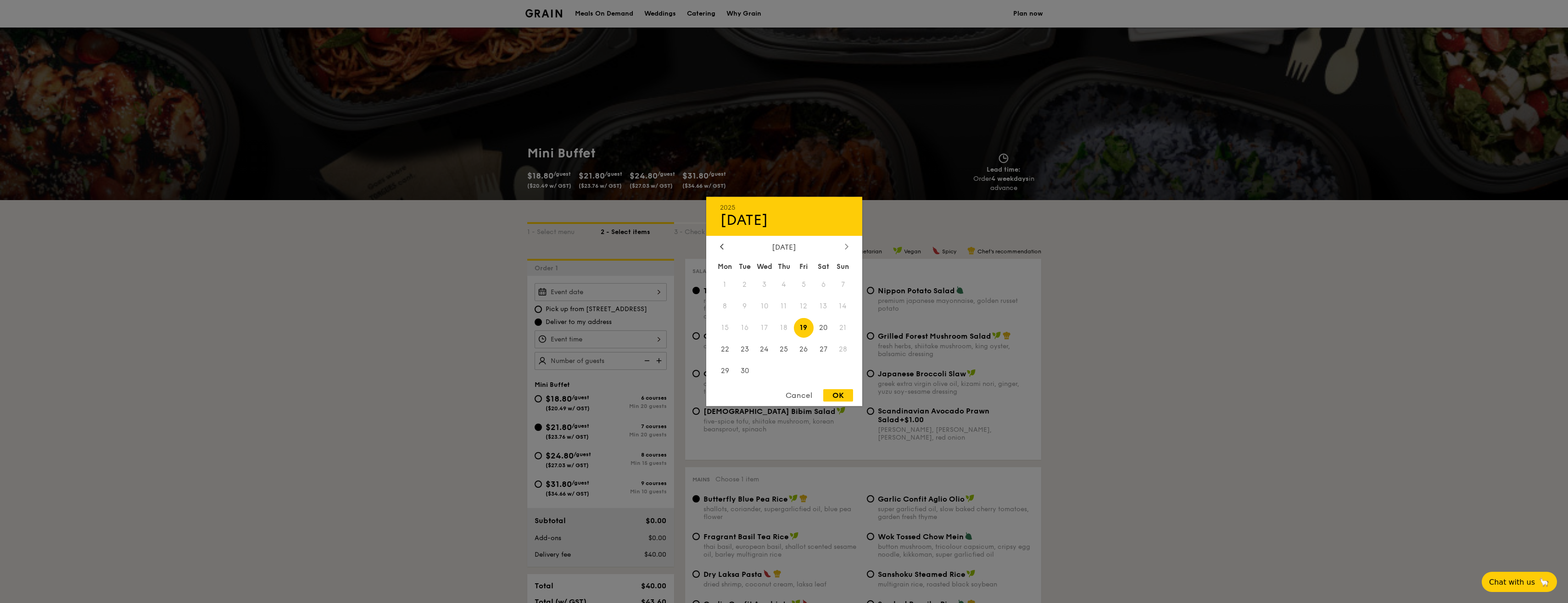
click at [850, 247] on div at bounding box center [846, 247] width 8 height 9
click at [770, 301] on span "8" at bounding box center [764, 306] width 20 height 20
click at [762, 303] on span "8" at bounding box center [764, 306] width 20 height 20
click at [838, 393] on div "OK" at bounding box center [838, 395] width 30 height 12
type input "Oct 08, 2025"
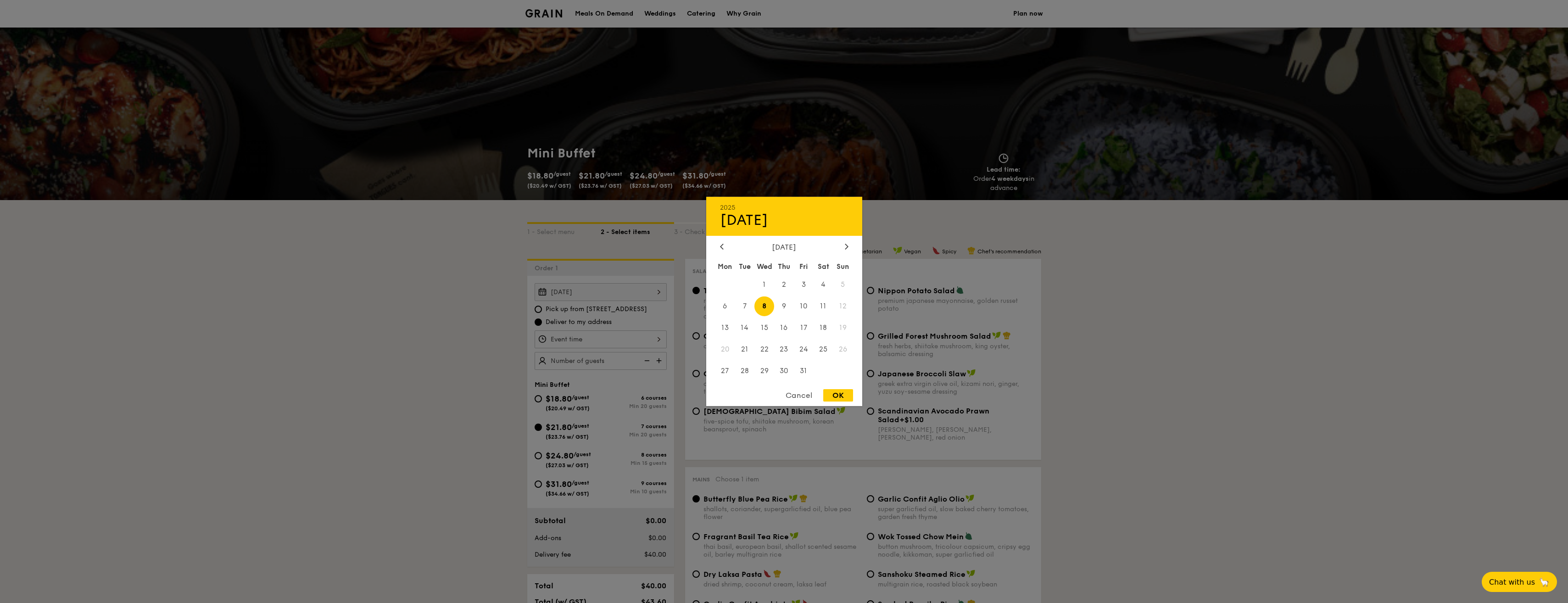
click at [603, 294] on div "Oct 08, 2025 2025 Oct 08 October 2025 Mon Tue Wed Thu Fri Sat Sun 1 2 3 4 5 6 7…" at bounding box center [600, 292] width 132 height 18
click at [828, 395] on div "OK" at bounding box center [838, 395] width 30 height 12
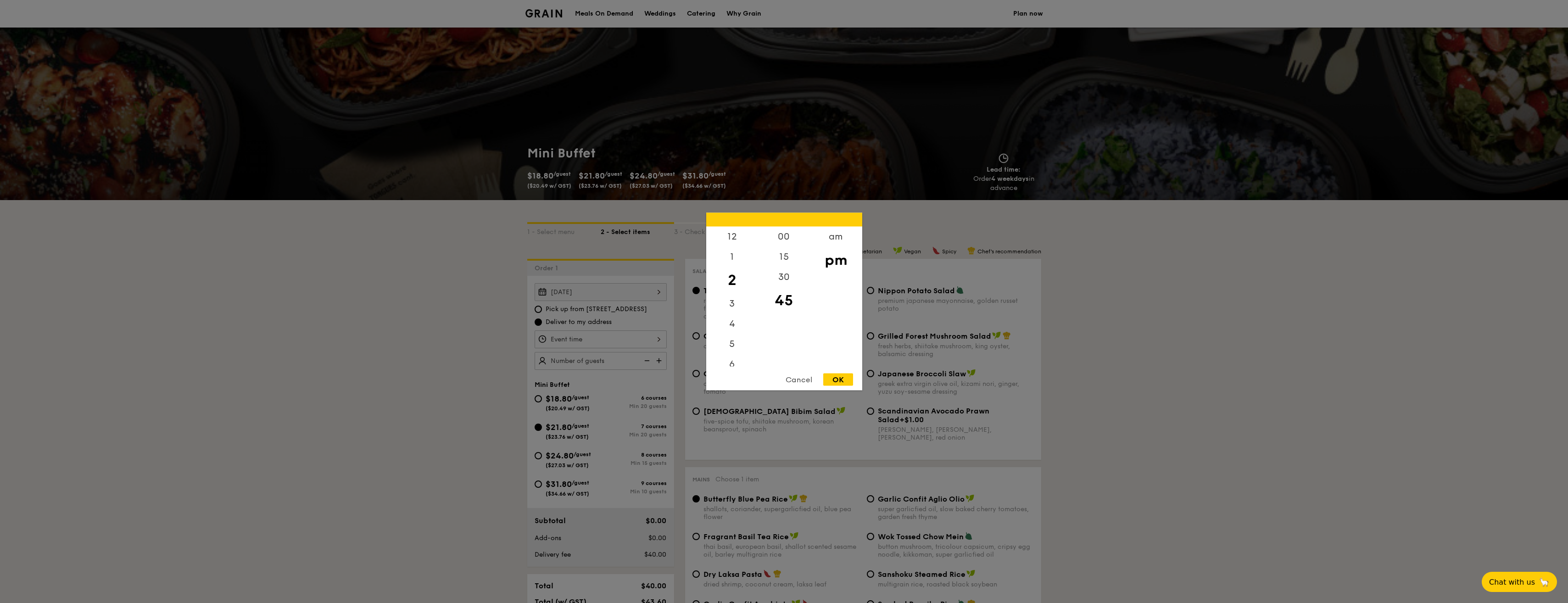
click at [640, 337] on div "12 1 2 3 4 5 6 7 8 9 10 11 00 15 30 45 am pm Cancel OK" at bounding box center [600, 339] width 132 height 18
click at [733, 237] on div "12" at bounding box center [732, 240] width 52 height 26
click at [787, 236] on div "00" at bounding box center [784, 240] width 52 height 26
click at [845, 378] on div "OK" at bounding box center [838, 380] width 30 height 12
type input "12:00PM"
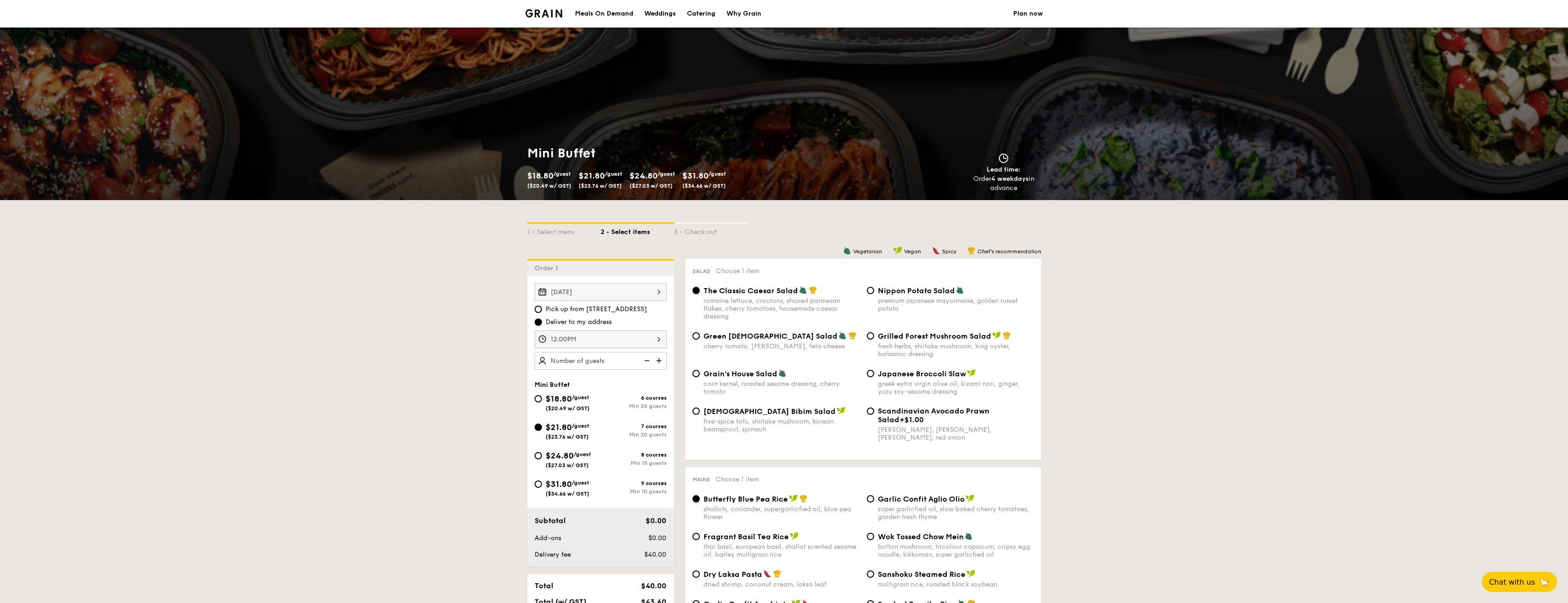
click at [621, 407] on div "Min 20 guests" at bounding box center [633, 406] width 66 height 7
click at [542, 402] on input "$18.80 /guest ($20.49 w/ GST) 6 courses Min 20 guests" at bounding box center [538, 399] width 7 height 7
radio input "true"
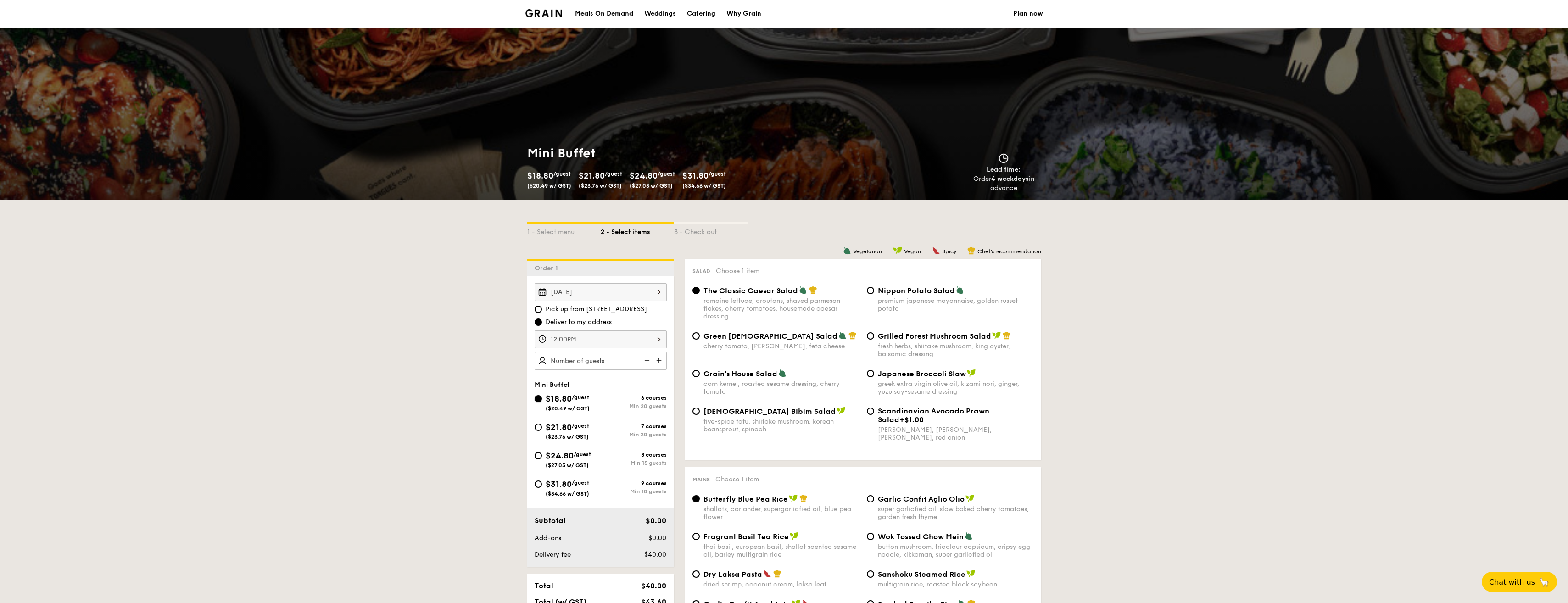
radio input "true"
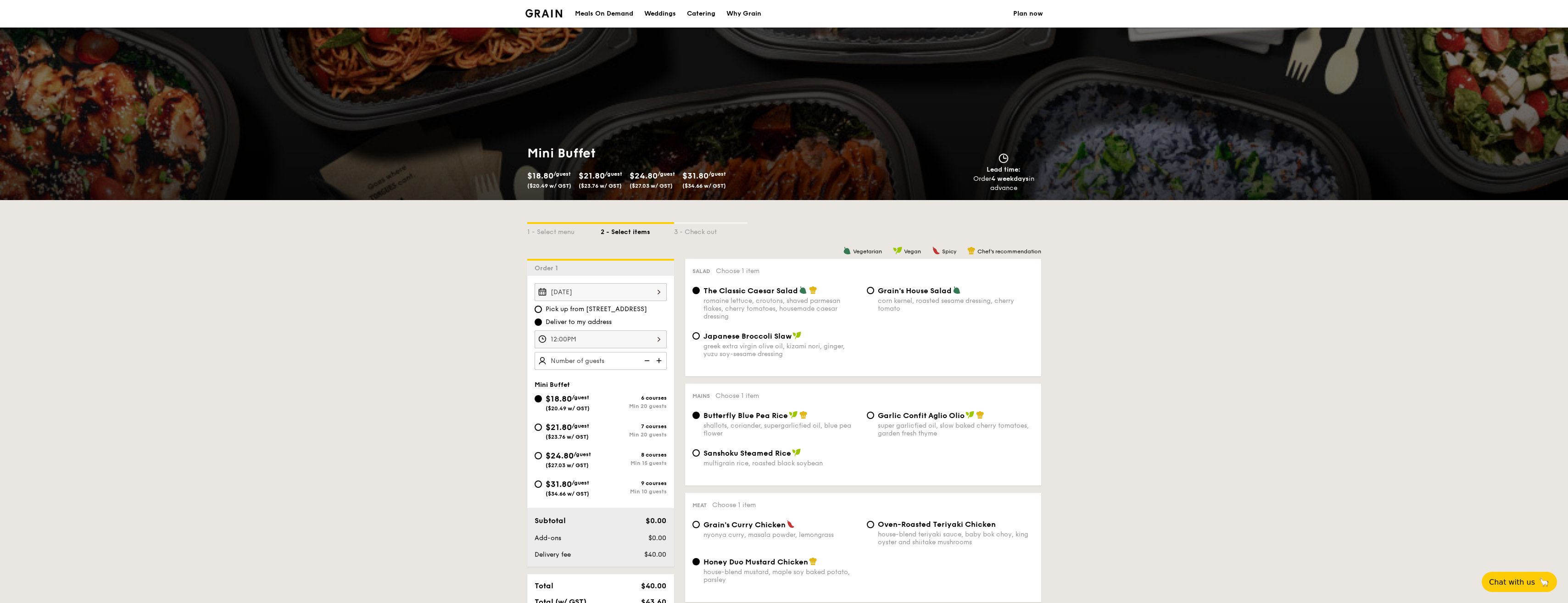
click at [627, 425] on div "7 courses" at bounding box center [633, 426] width 66 height 7
click at [542, 425] on input "$21.80 /guest ($23.76 w/ GST) 7 courses Min 20 guests" at bounding box center [538, 427] width 7 height 7
radio input "true"
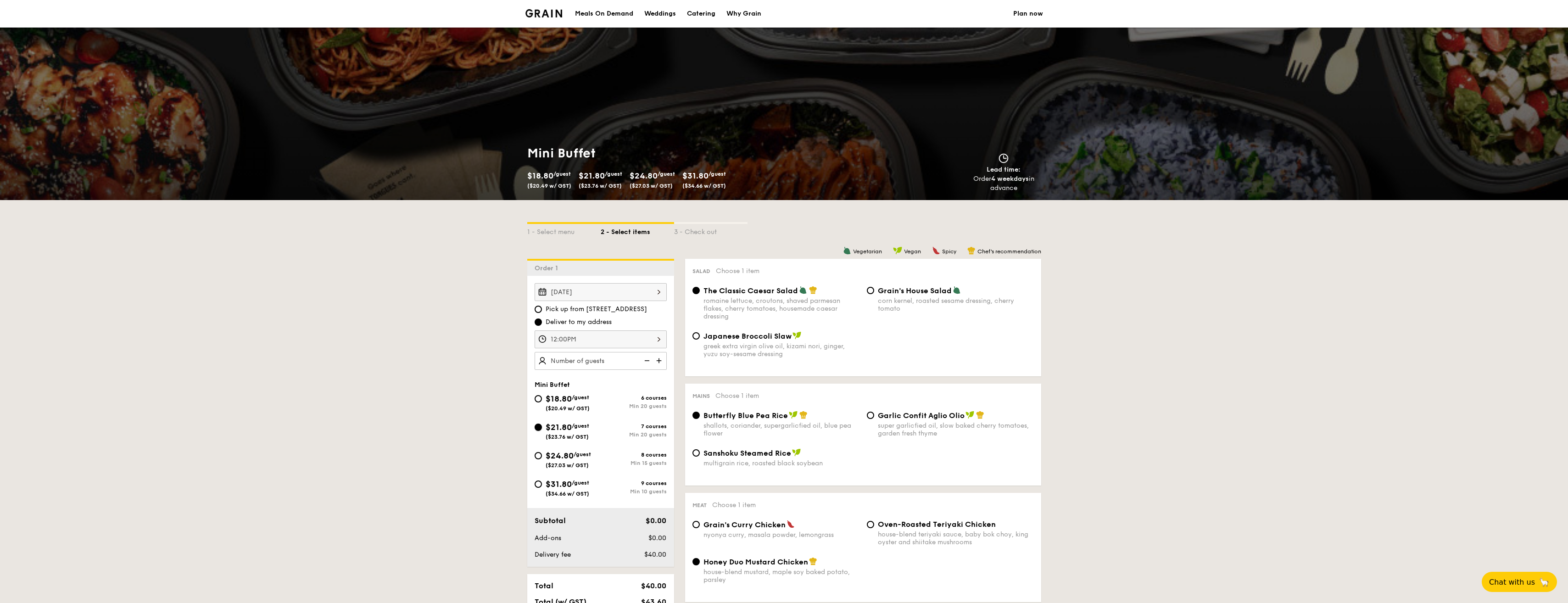
radio input "false"
radio input "true"
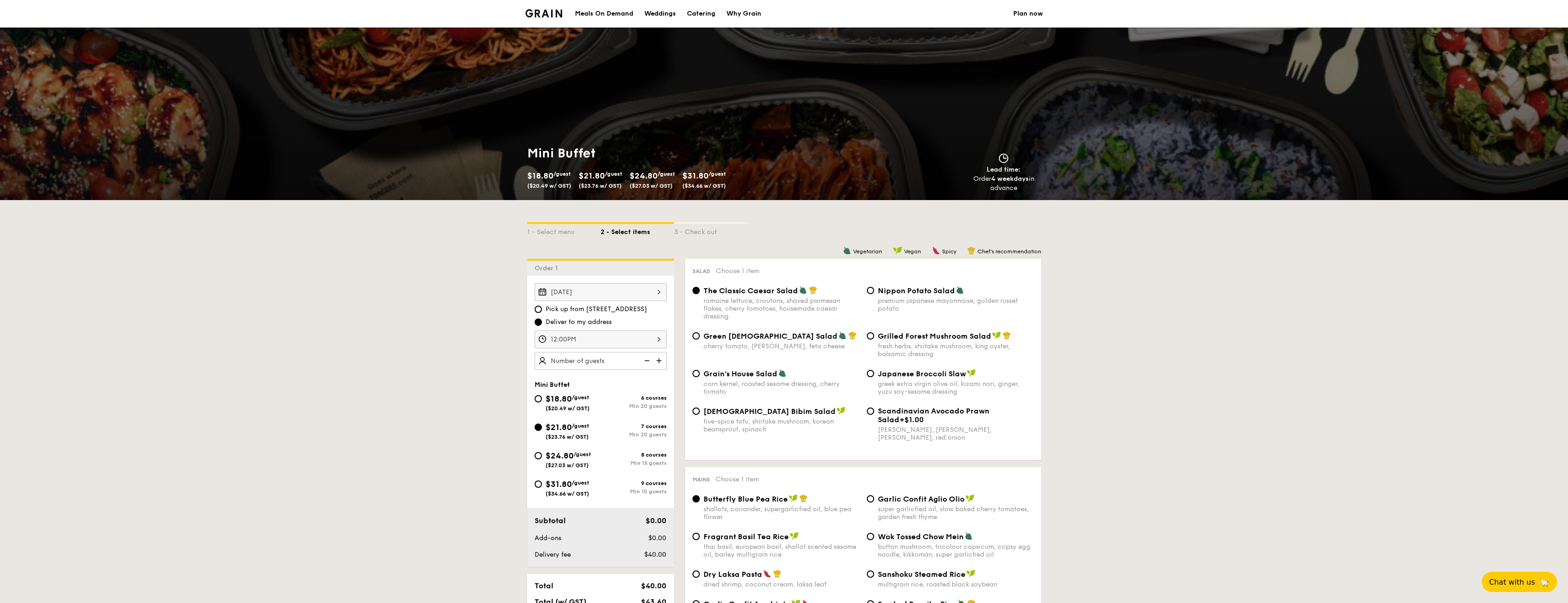
click at [660, 360] on img at bounding box center [660, 360] width 14 height 18
click at [646, 362] on img at bounding box center [646, 360] width 14 height 18
type input "20 guests"
click at [646, 362] on img at bounding box center [646, 360] width 14 height 18
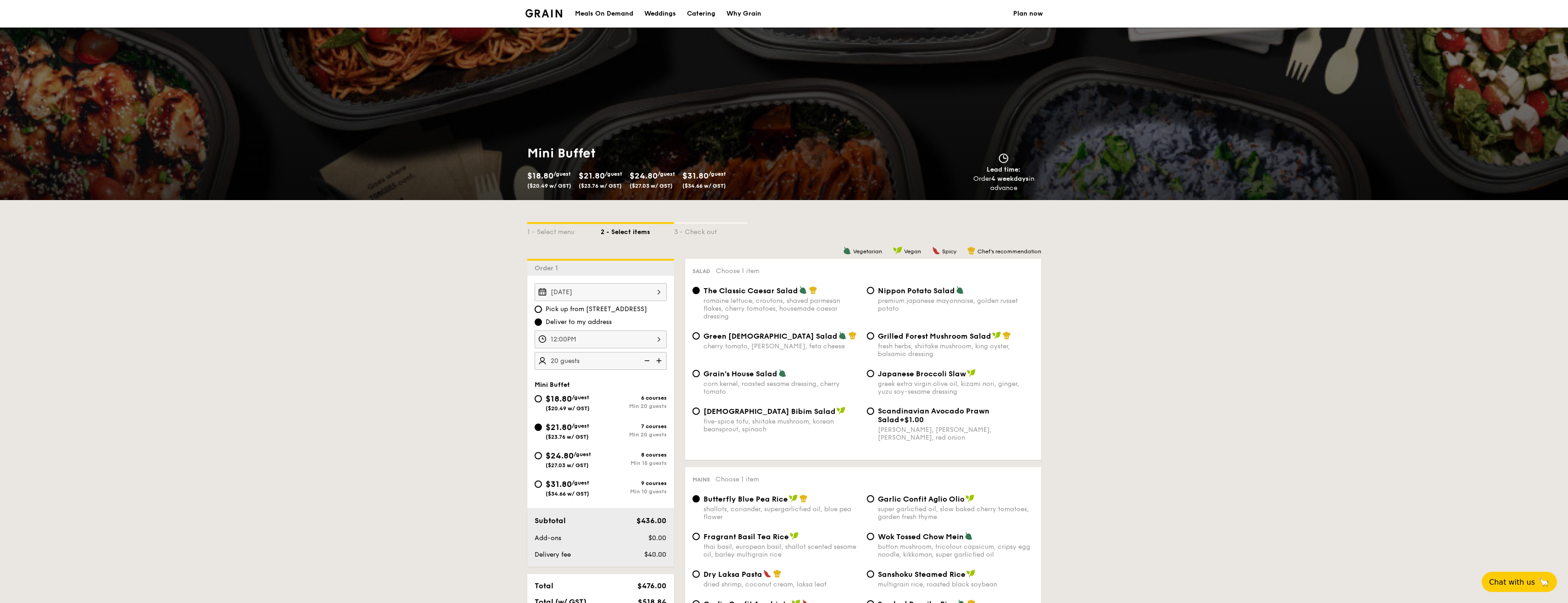
click at [587, 459] on div "$24.80 /guest ($27.03 w/ GST)" at bounding box center [568, 459] width 45 height 19
click at [542, 459] on input "$24.80 /guest ($27.03 w/ GST) 8 courses Min 15 guests" at bounding box center [538, 456] width 7 height 7
radio input "true"
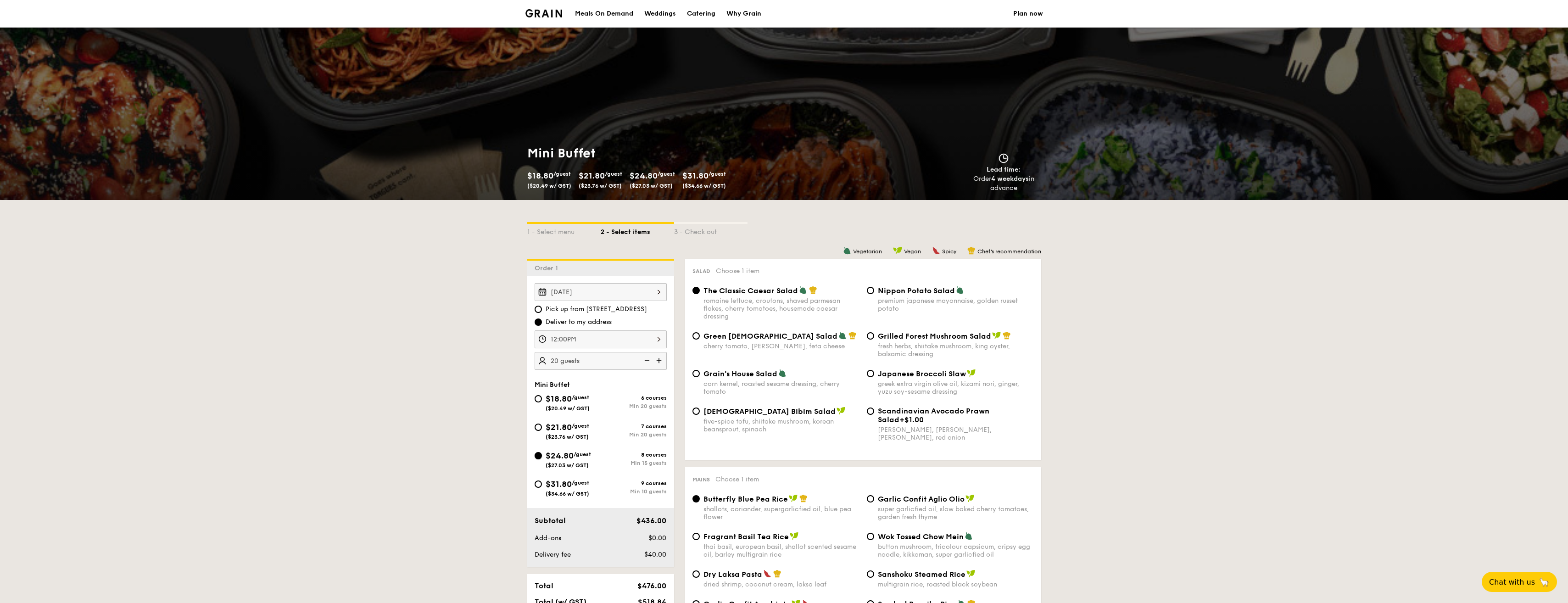
radio input "true"
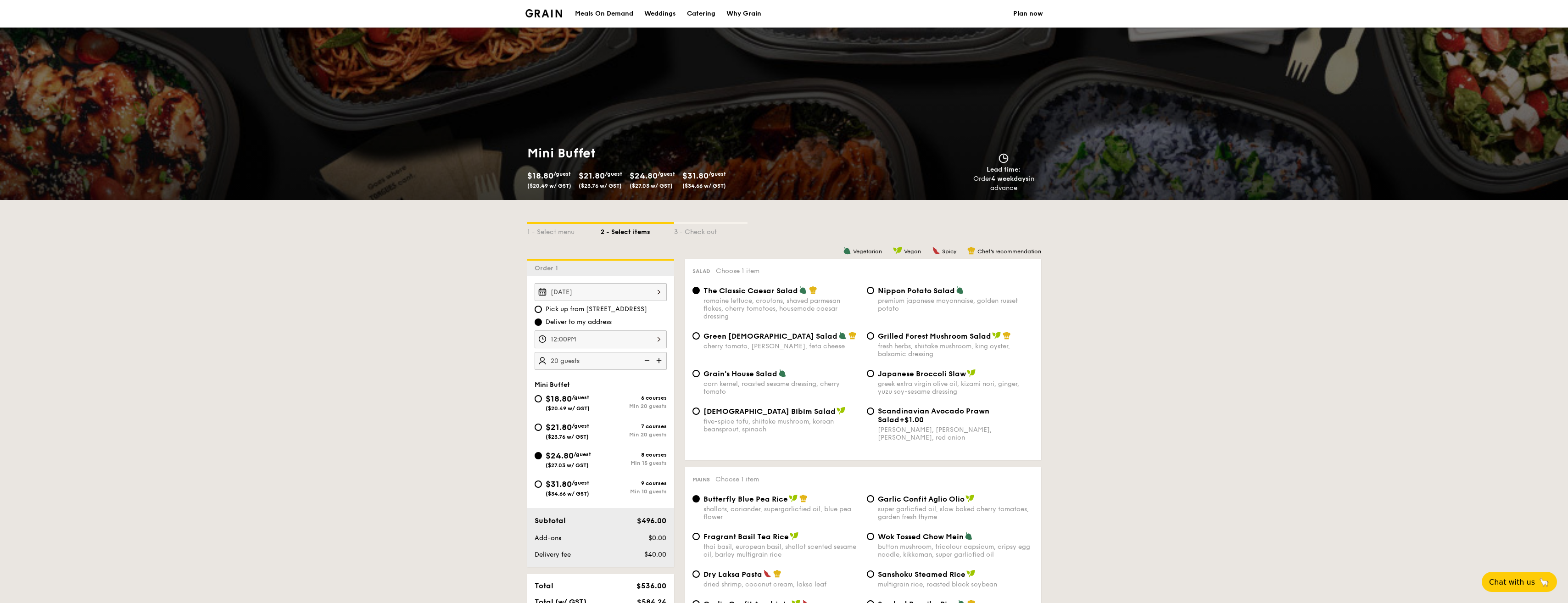
click at [646, 361] on img at bounding box center [646, 360] width 14 height 18
type input "15 guests"
click at [613, 426] on div "7 courses" at bounding box center [633, 426] width 66 height 7
click at [542, 426] on input "$21.80 /guest ($23.76 w/ GST) 7 courses Min 20 guests" at bounding box center [538, 427] width 7 height 7
radio input "true"
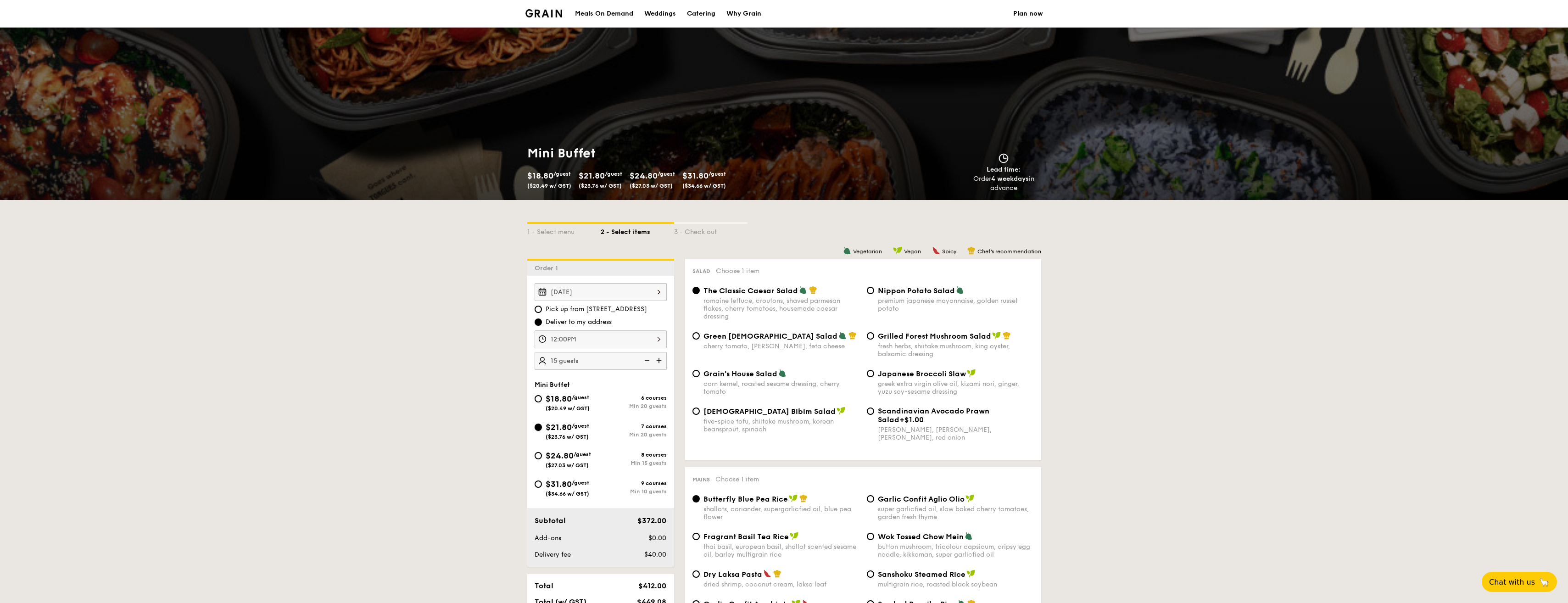
radio input "true"
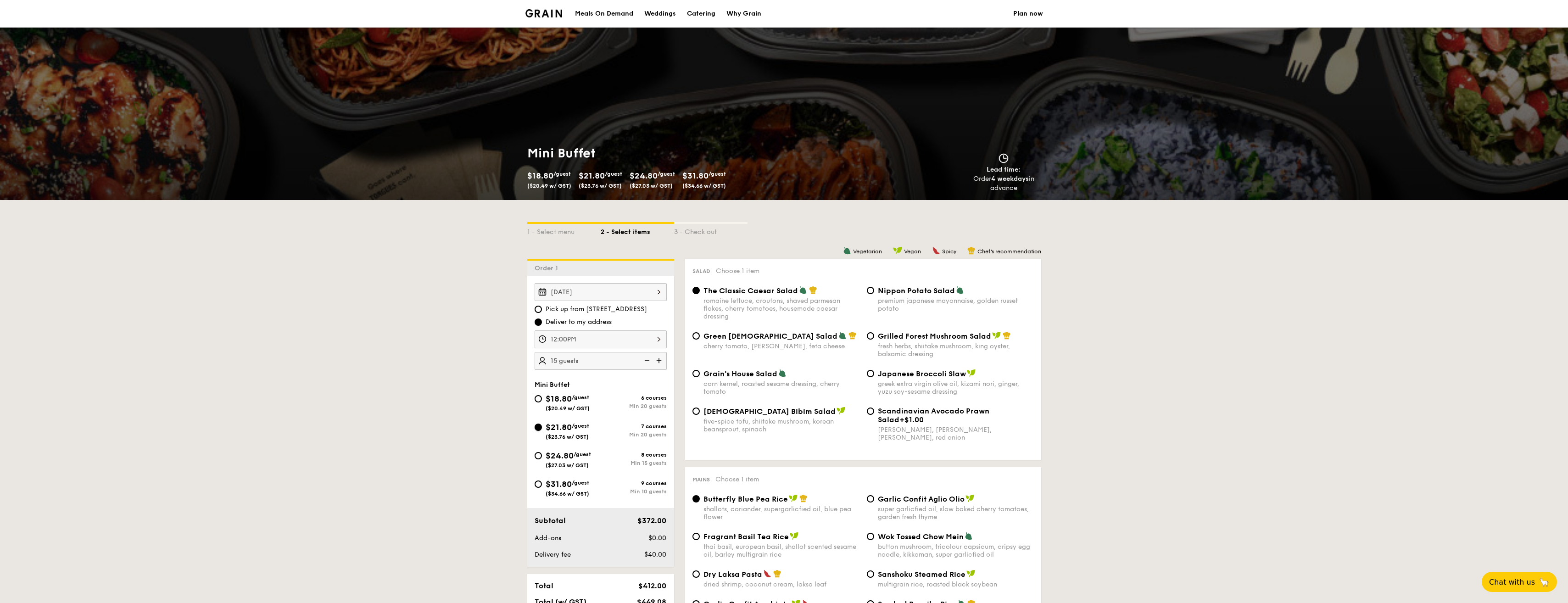
radio input "true"
click at [543, 465] on div "$24.80 /guest ($27.03 w/ GST)" at bounding box center [567, 467] width 66 height 19
click at [542, 465] on input "$24.80 /guest ($27.03 w/ GST) 8 courses Min 15 guests" at bounding box center [538, 464] width 7 height 7
radio input "true"
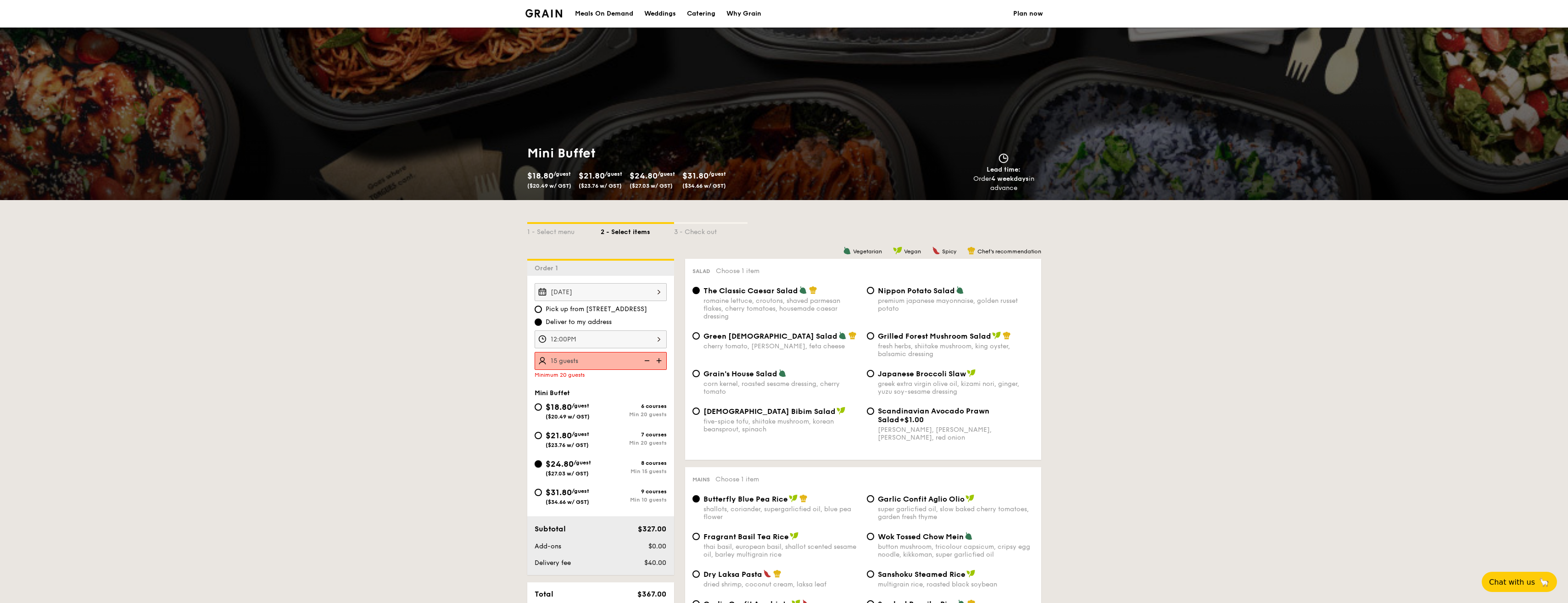
radio input "true"
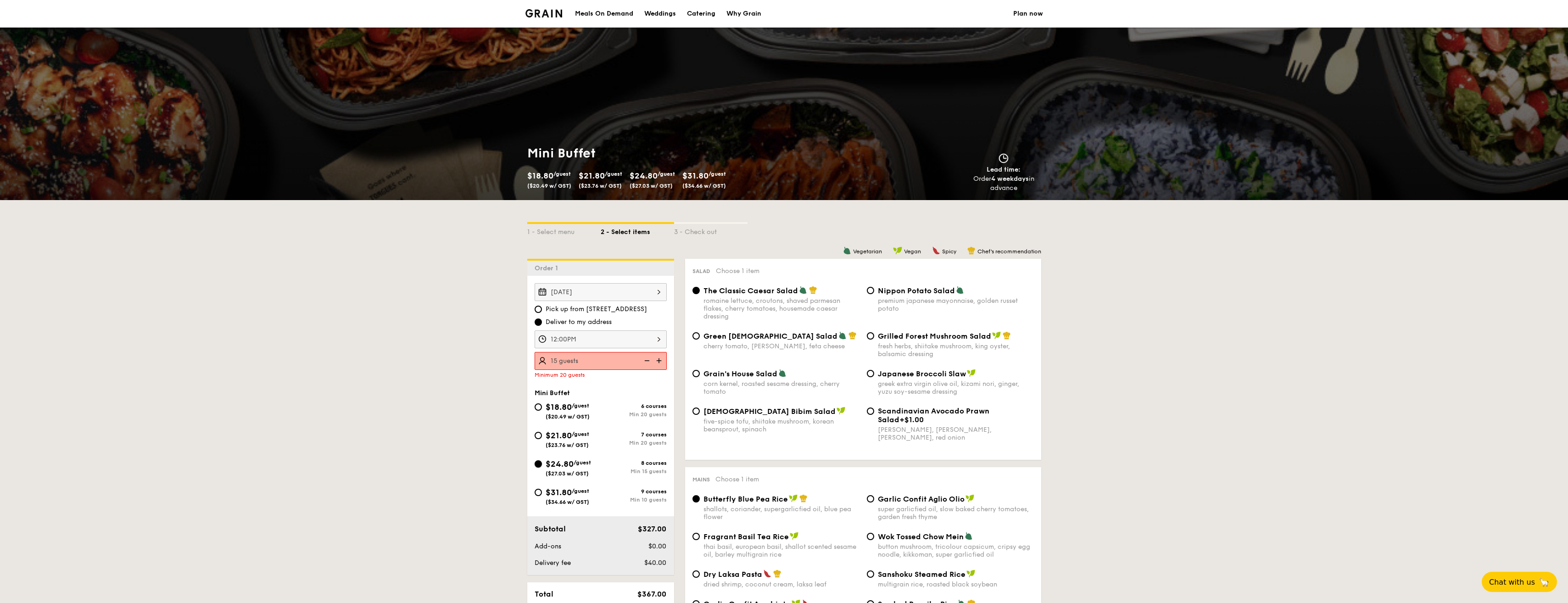
radio input "true"
click at [649, 358] on img at bounding box center [646, 360] width 14 height 18
type input "15 guests"
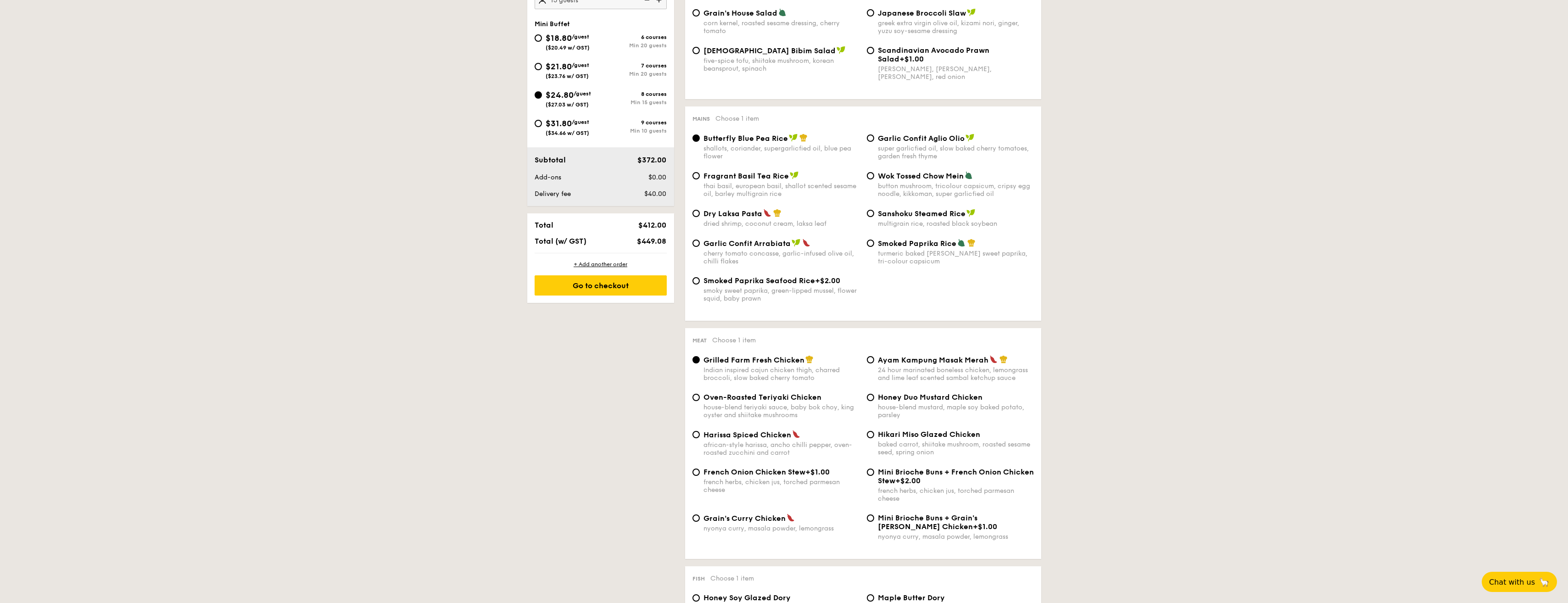
scroll to position [367, 0]
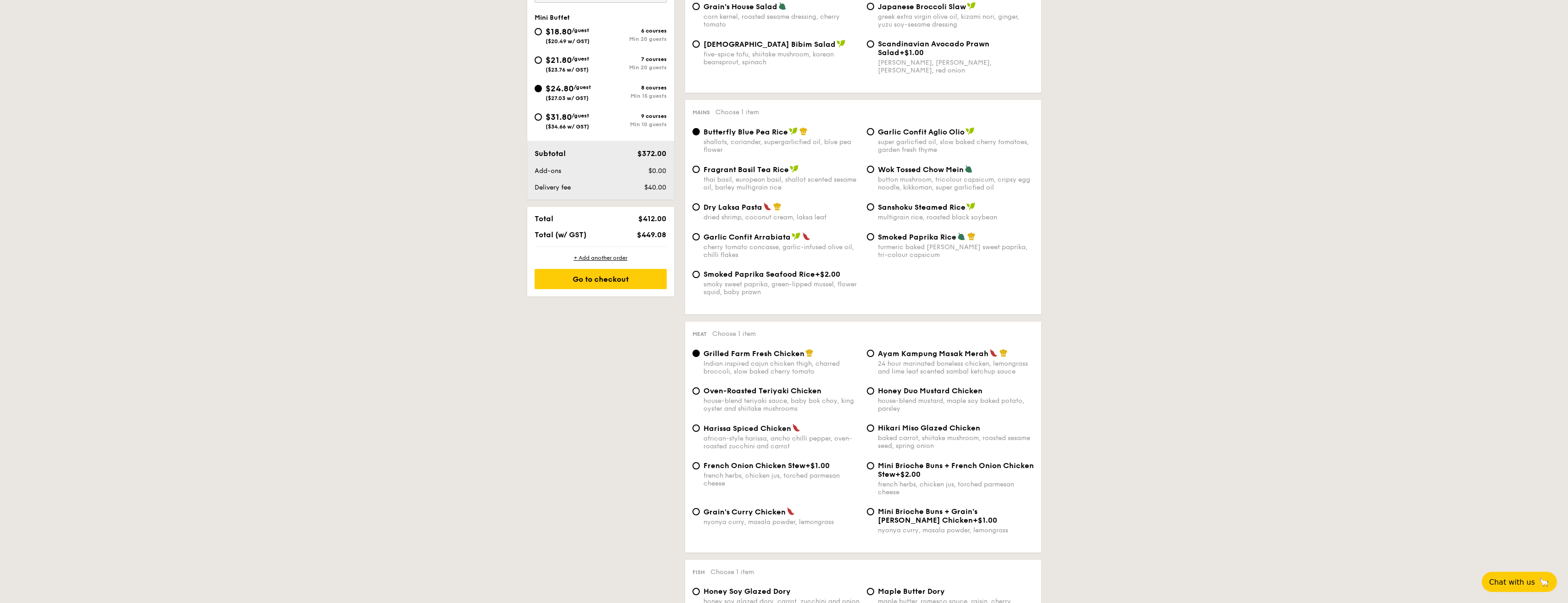
click at [776, 520] on div "nyonya curry, masala powder, lemongrass" at bounding box center [781, 522] width 156 height 8
click at [700, 515] on input "Grain's Curry Chicken nyonya curry, masala powder, lemongrass" at bounding box center [696, 511] width 7 height 7
radio input "true"
click at [545, 64] on span "$21.80" at bounding box center [559, 60] width 26 height 10
click at [542, 64] on input "$21.80 /guest ($23.76 w/ GST) 7 courses Min 20 guests" at bounding box center [538, 60] width 7 height 7
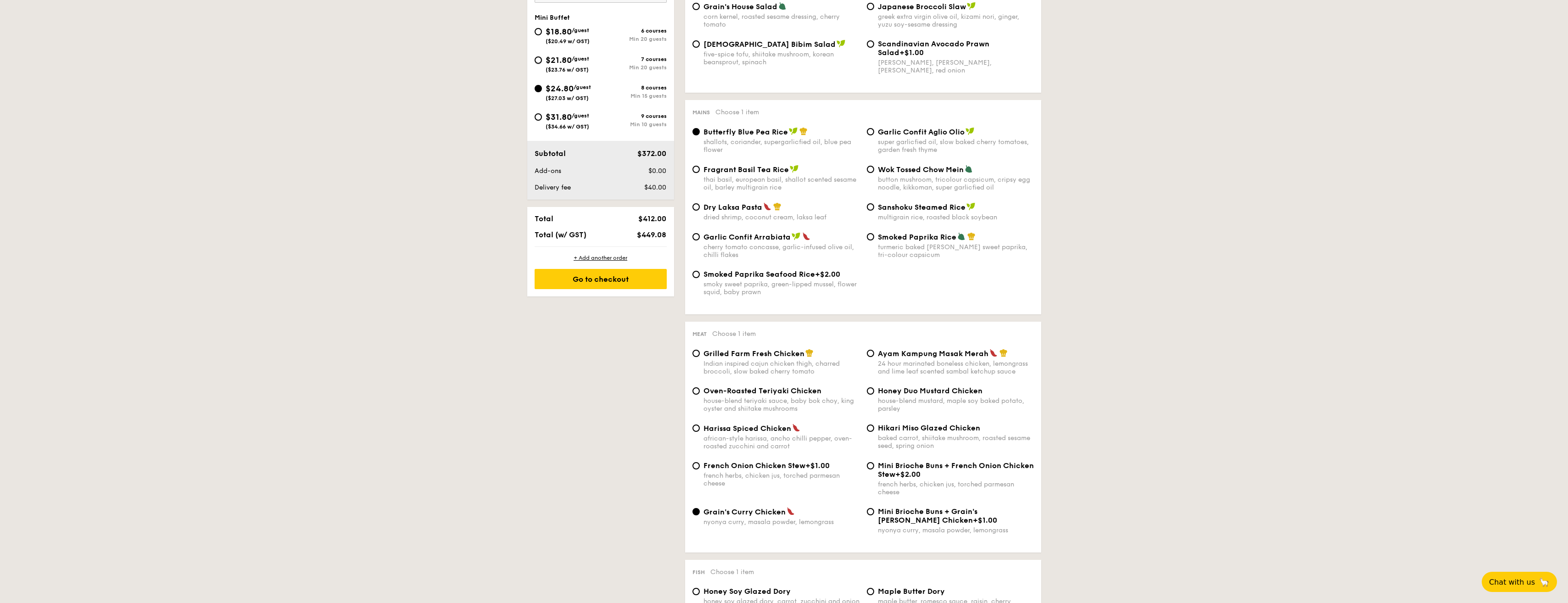
radio input "true"
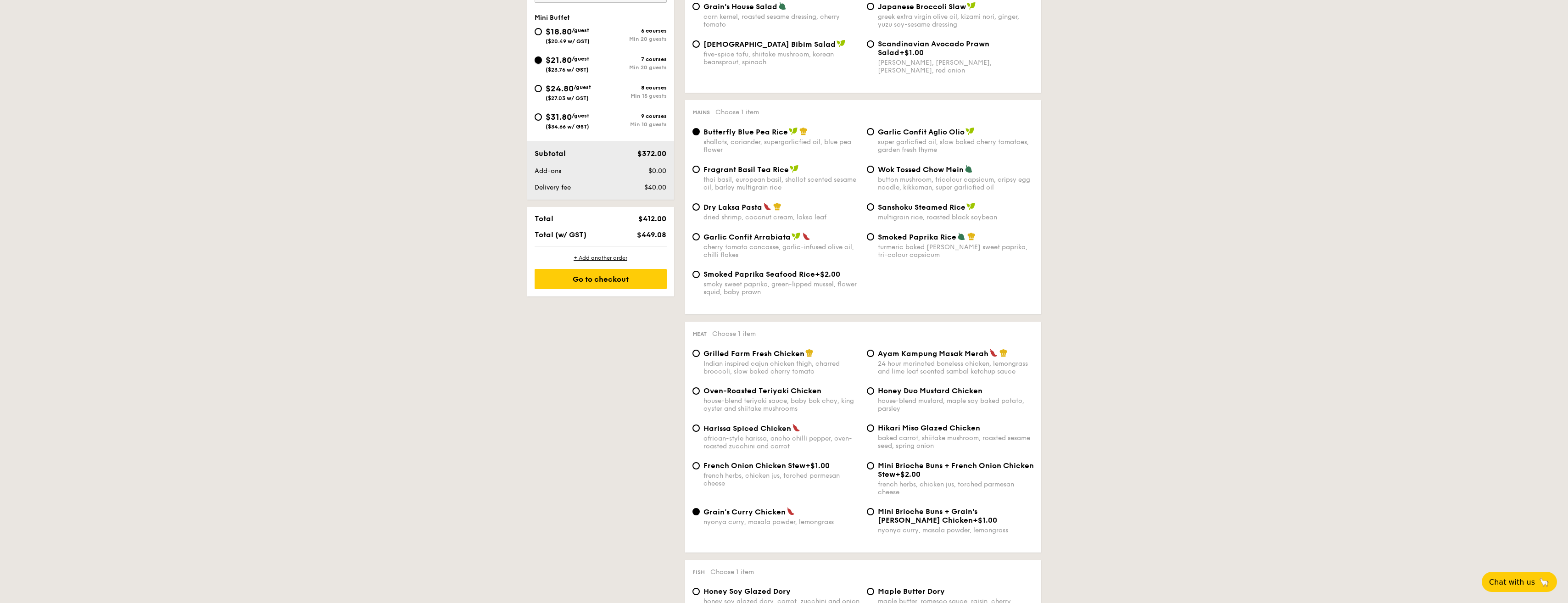
radio input "true"
radio input "false"
radio input "true"
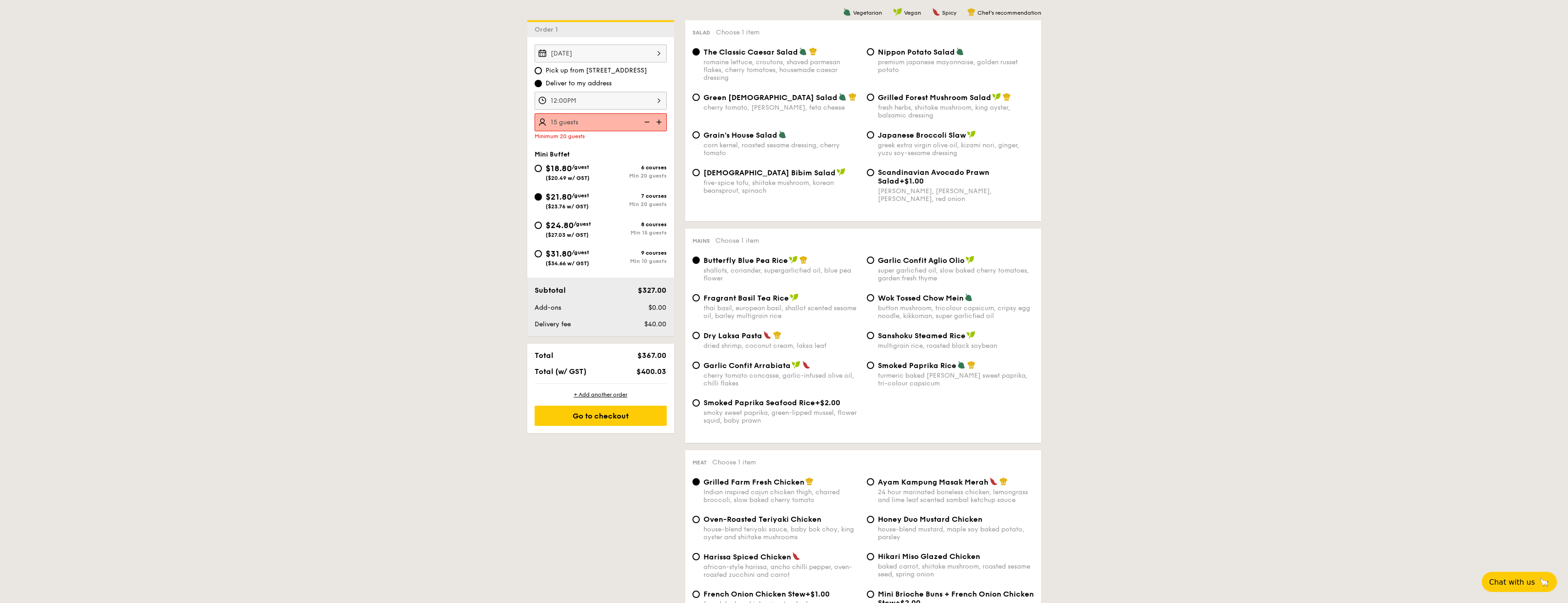
scroll to position [229, 0]
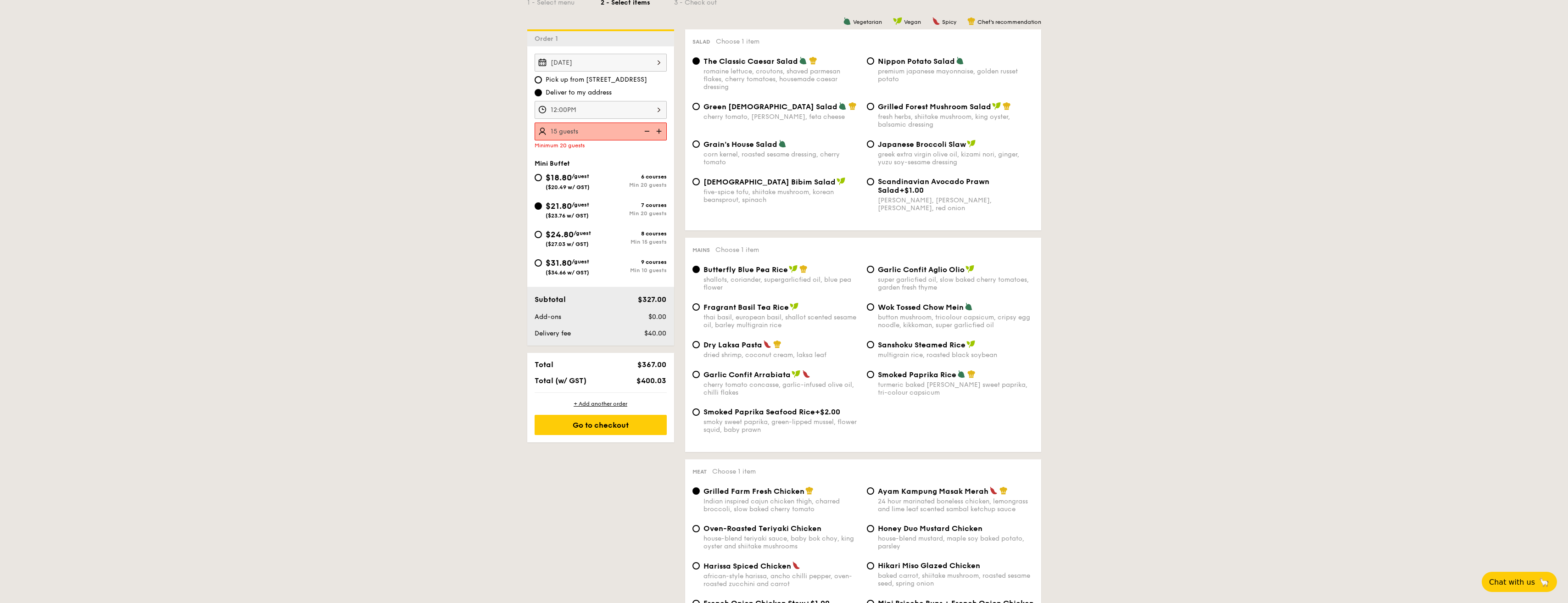
click at [660, 133] on img at bounding box center [660, 131] width 14 height 18
type input "20 guests"
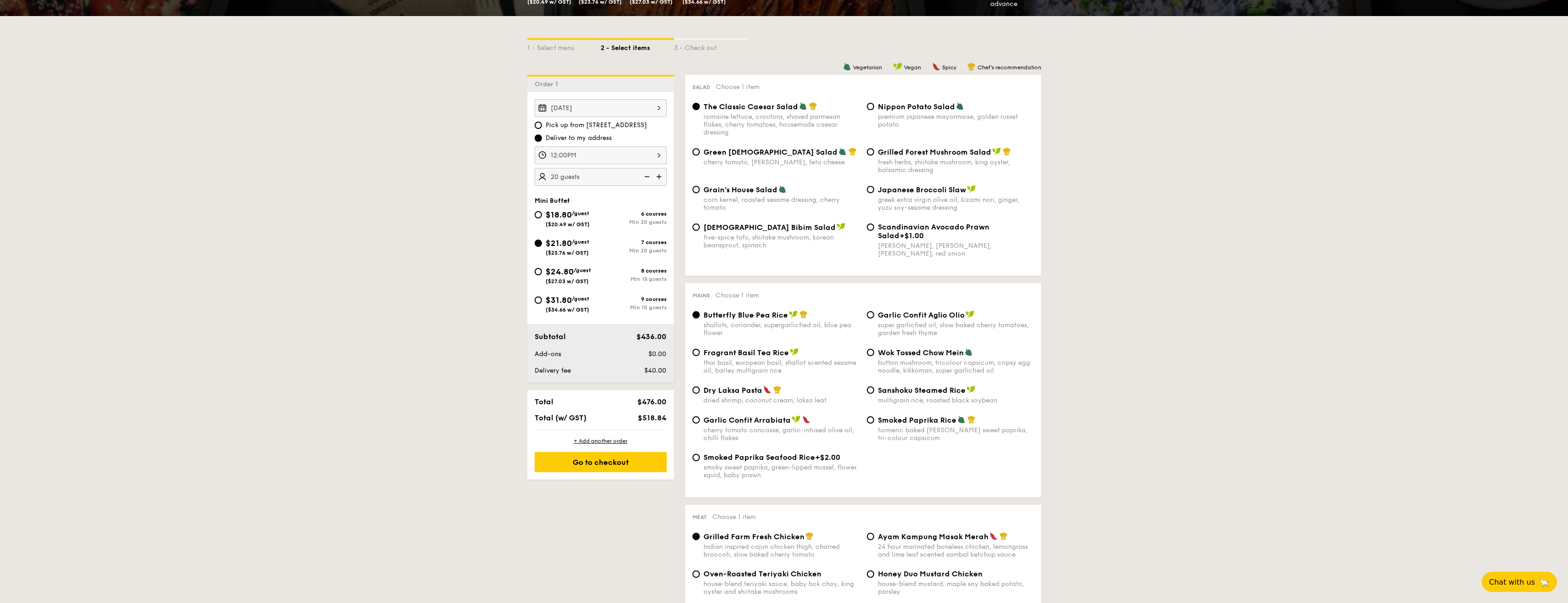
scroll to position [183, 0]
click at [611, 281] on div "Min 15 guests" at bounding box center [633, 279] width 66 height 7
click at [542, 275] on input "$24.80 /guest ($27.03 w/ GST) 8 courses Min 15 guests" at bounding box center [538, 272] width 7 height 7
radio input "true"
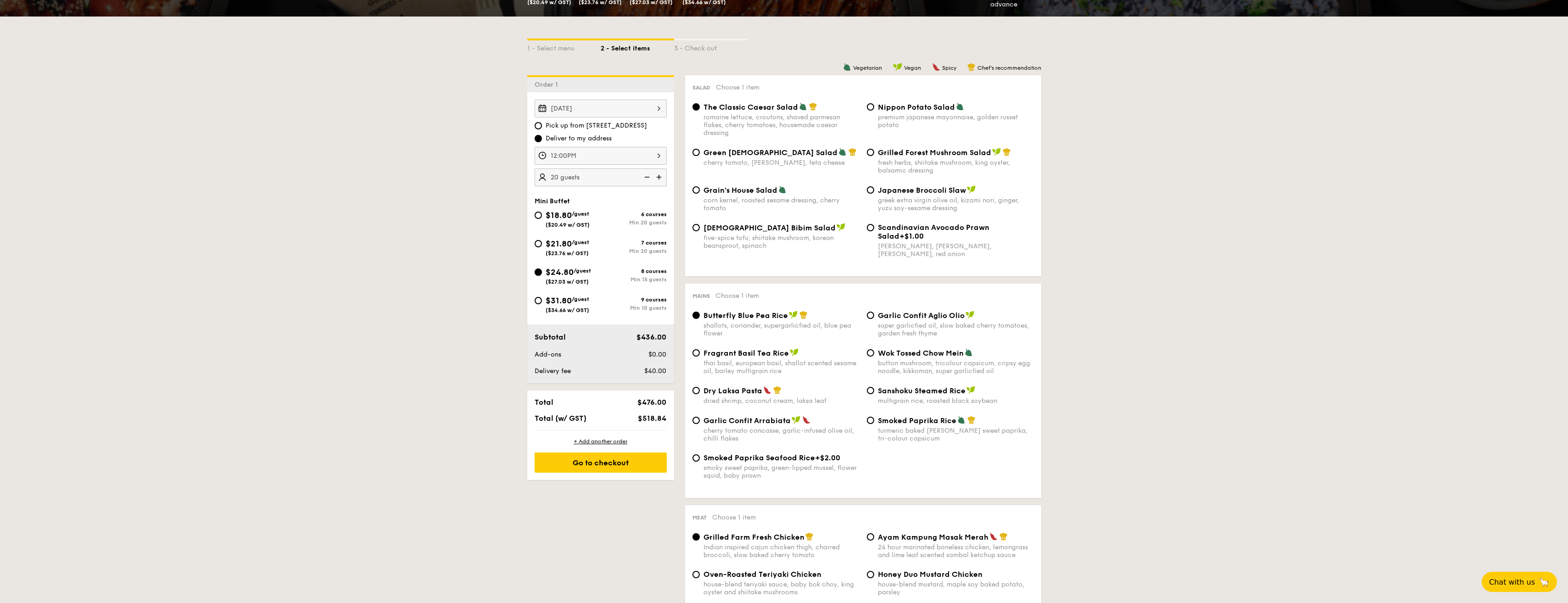
radio input "true"
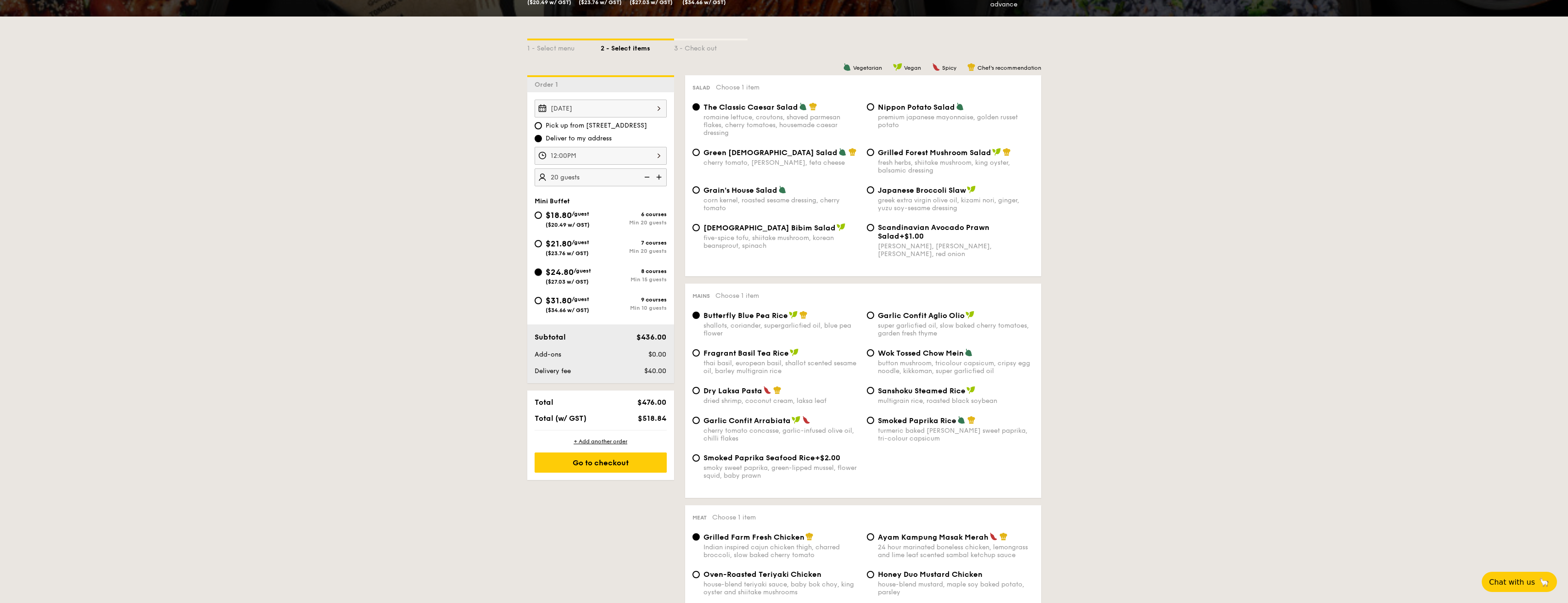
radio input "true"
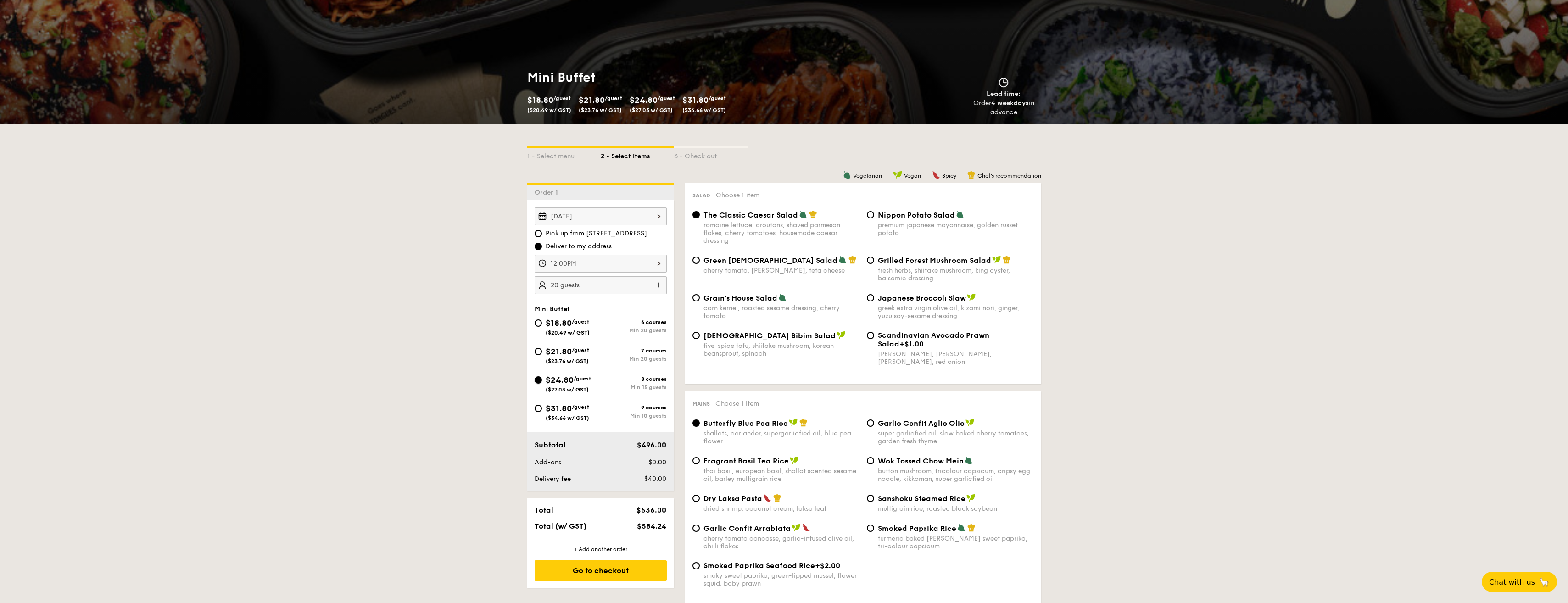
scroll to position [92, 0]
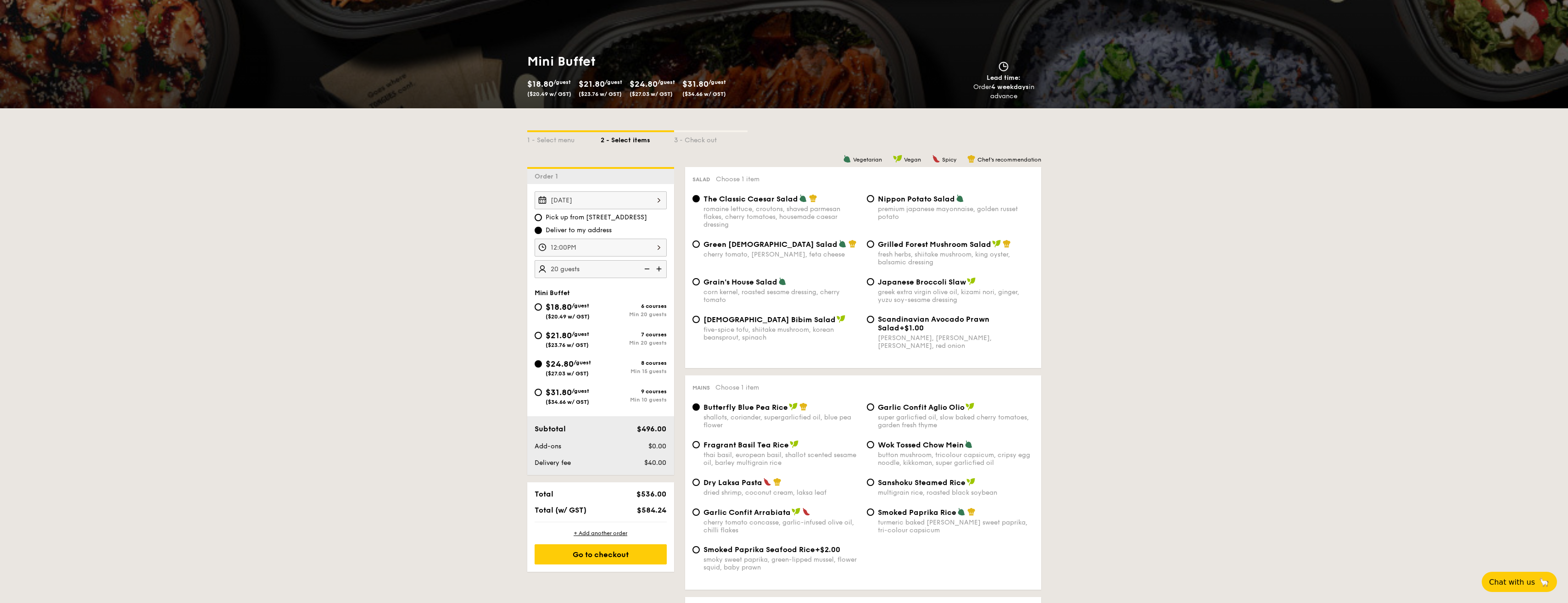
click at [836, 554] on div "Smoked Paprika Seafood Rice +$2.00 smoky sweet paprika, green-lipped mussel, fl…" at bounding box center [781, 558] width 156 height 26
click at [700, 553] on input "Smoked Paprika Seafood Rice +$2.00 smoky sweet paprika, green-lipped mussel, fl…" at bounding box center [696, 550] width 7 height 7
radio input "true"
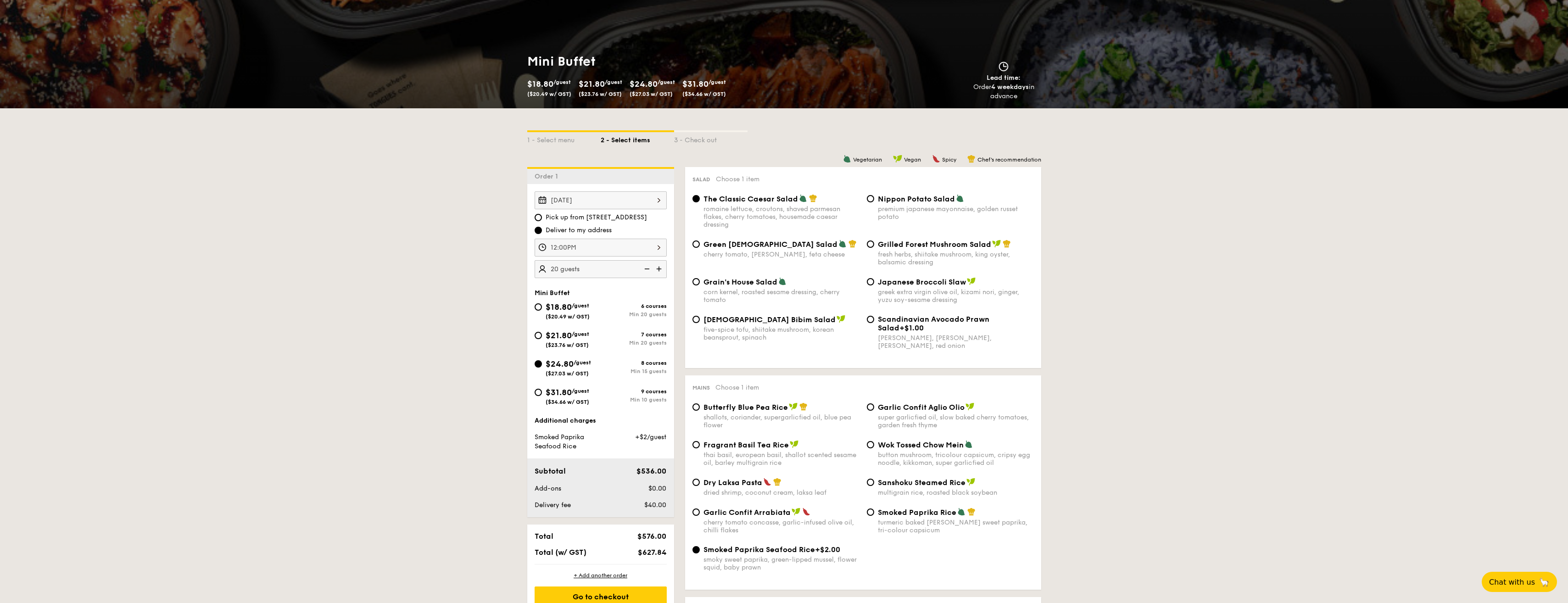
click at [825, 408] on div "Butterfly Blue Pea Rice" at bounding box center [781, 407] width 156 height 10
click at [700, 408] on input "Butterfly Blue Pea Rice shallots, coriander, supergarlicfied oil, blue pea flow…" at bounding box center [696, 407] width 7 height 7
radio input "true"
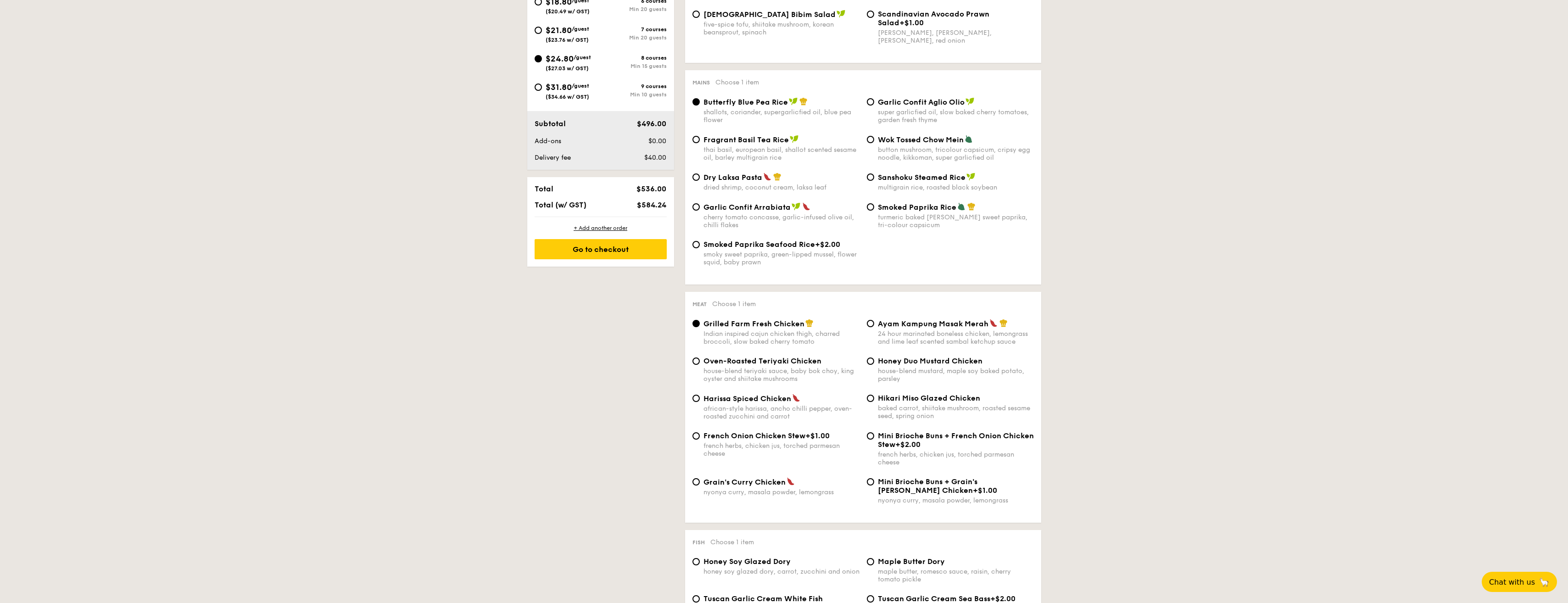
scroll to position [413, 0]
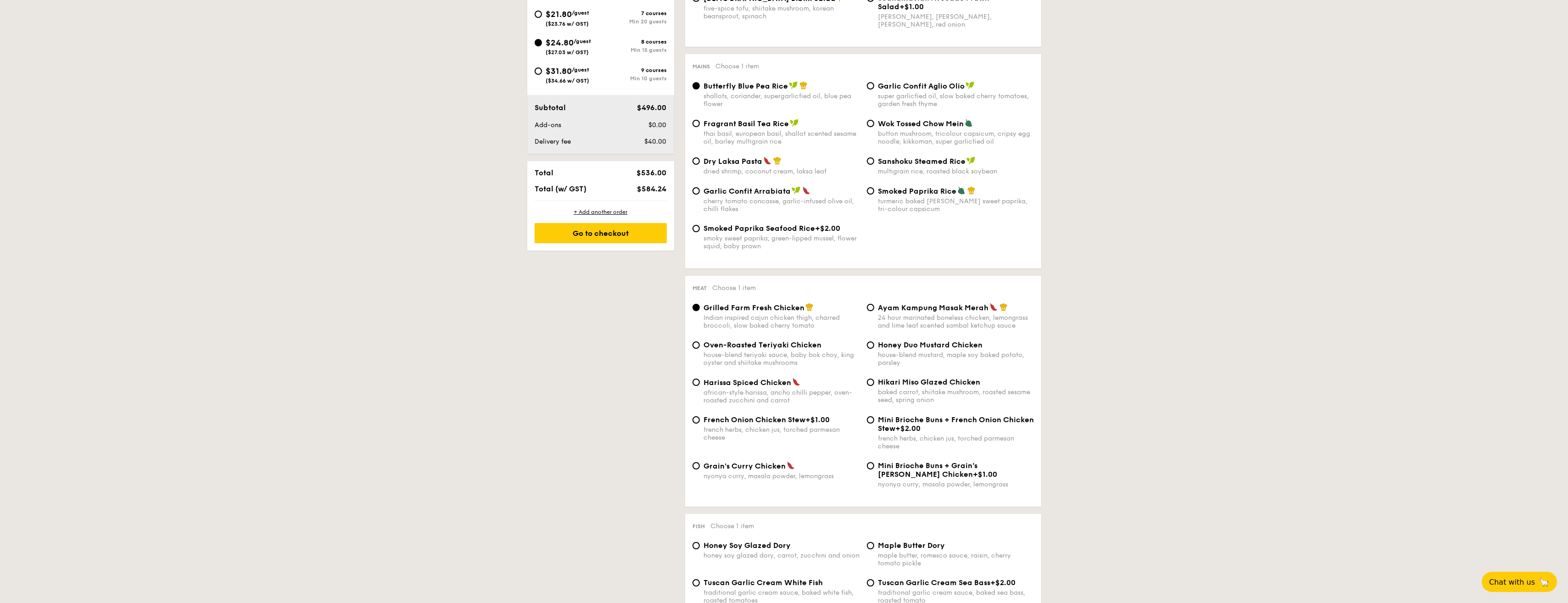
click at [544, 48] on div "$24.80 /guest ($27.03 w/ GST)" at bounding box center [567, 45] width 66 height 19
click at [542, 46] on input "$24.80 /guest ($27.03 w/ GST) 8 courses Min 15 guests" at bounding box center [538, 42] width 7 height 7
click at [544, 48] on div "$24.80 /guest ($27.03 w/ GST)" at bounding box center [567, 45] width 66 height 19
click at [542, 46] on input "$24.80 /guest ($27.03 w/ GST) 8 courses Min 15 guests" at bounding box center [538, 42] width 7 height 7
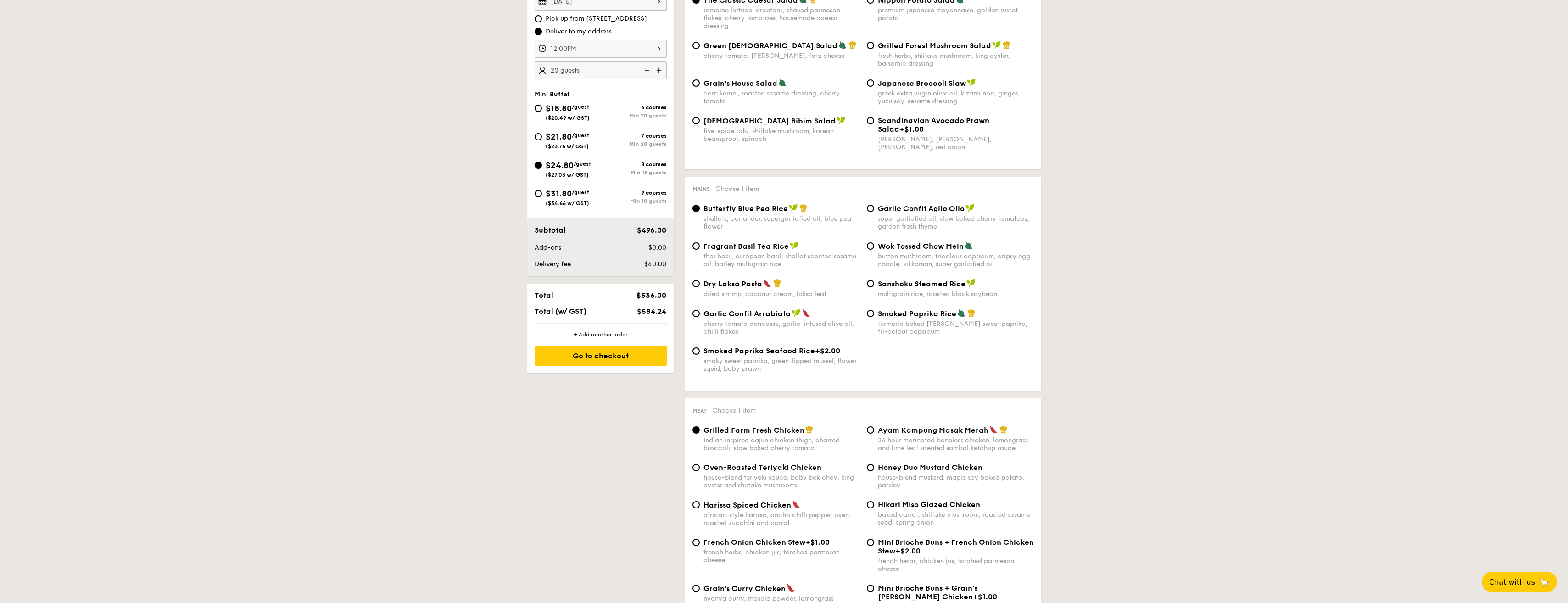
scroll to position [275, 0]
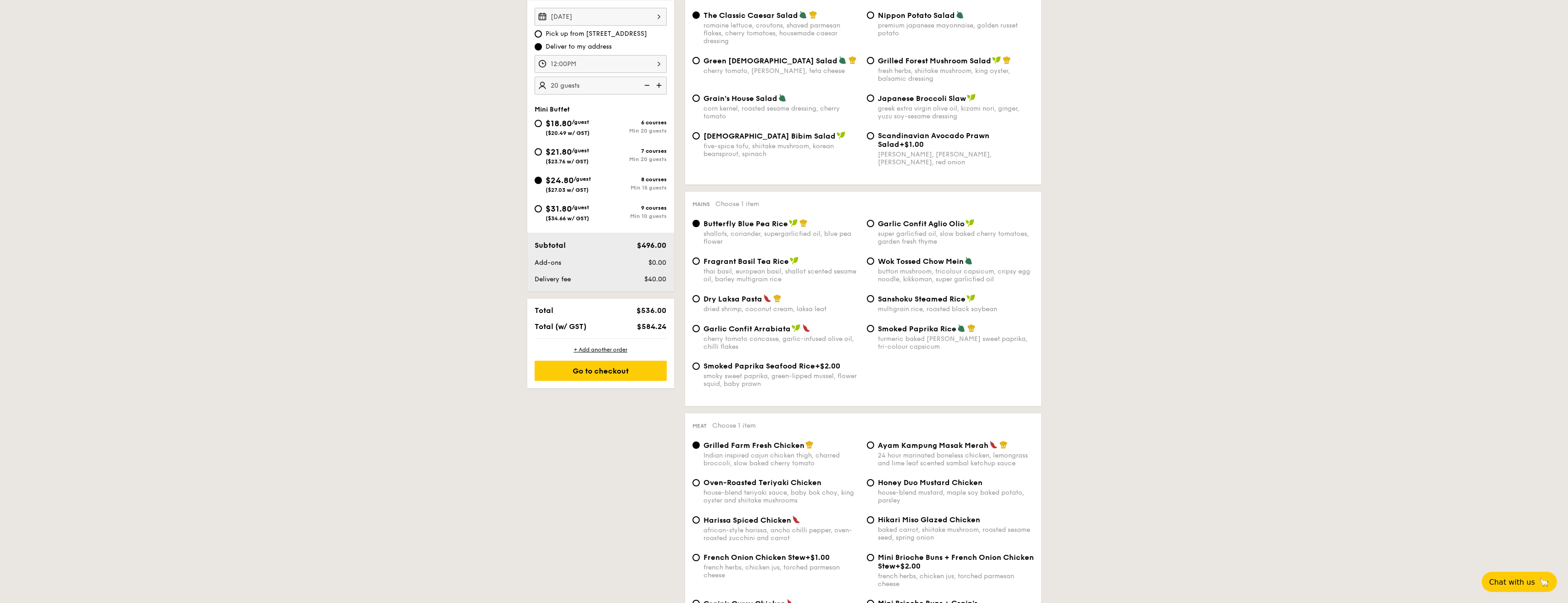
click at [603, 152] on div "7 courses" at bounding box center [633, 151] width 66 height 7
click at [542, 152] on input "$21.80 /guest ($23.76 w/ GST) 7 courses Min 20 guests" at bounding box center [538, 152] width 7 height 7
radio input "true"
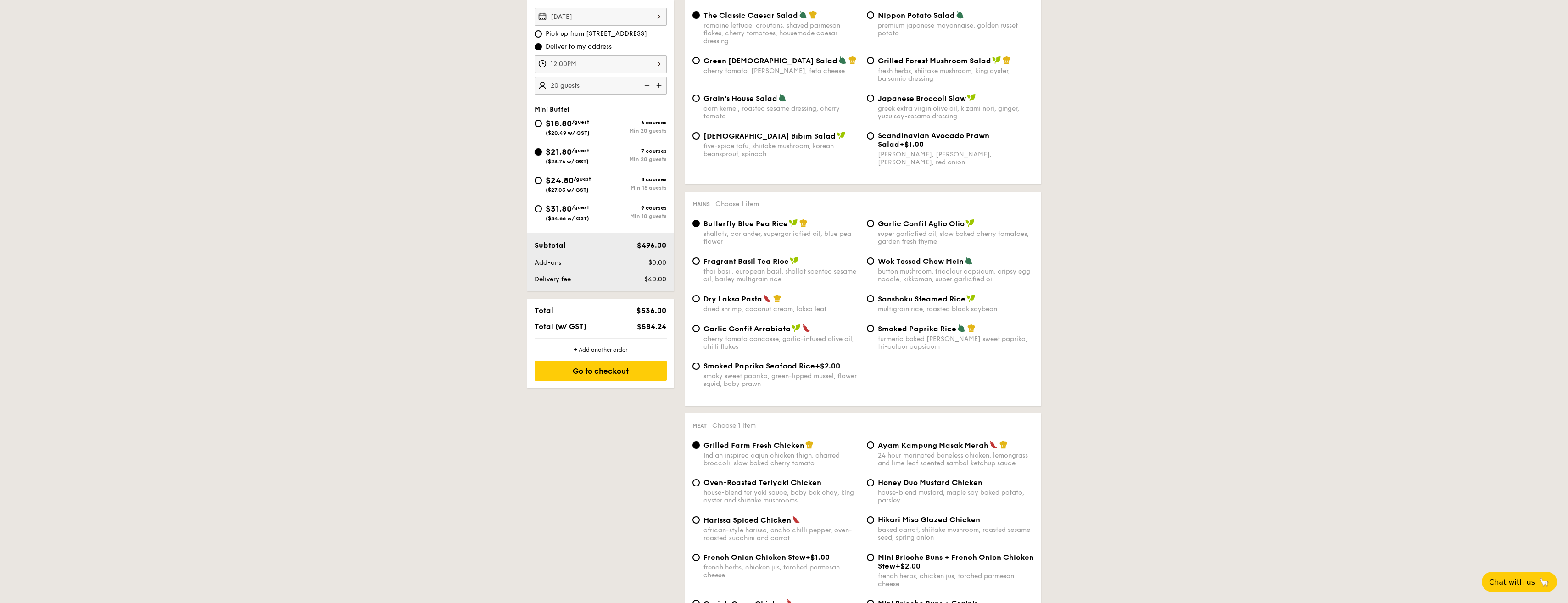
radio input "true"
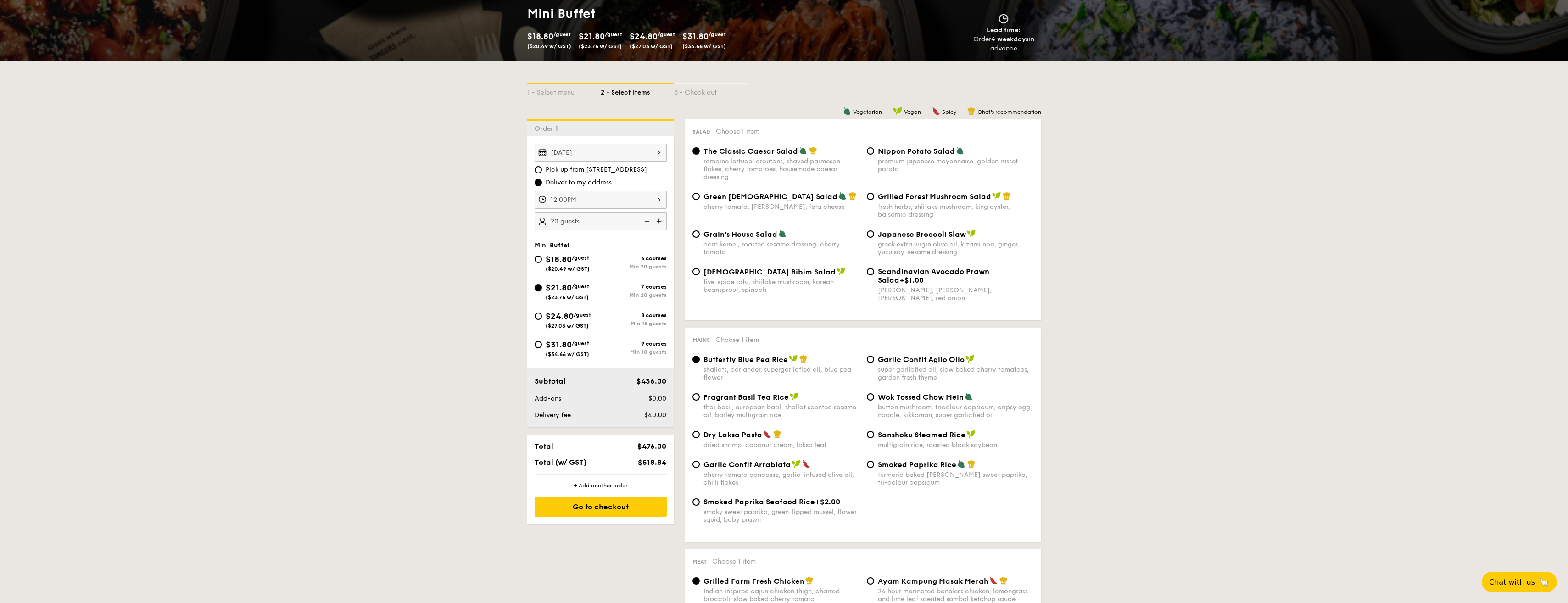
scroll to position [138, 0]
